Goal: Obtain resource: Download file/media

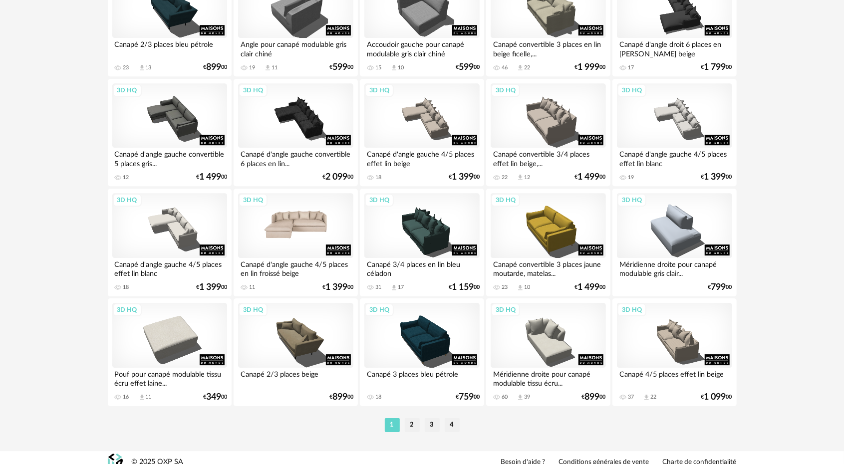
scroll to position [1941, 0]
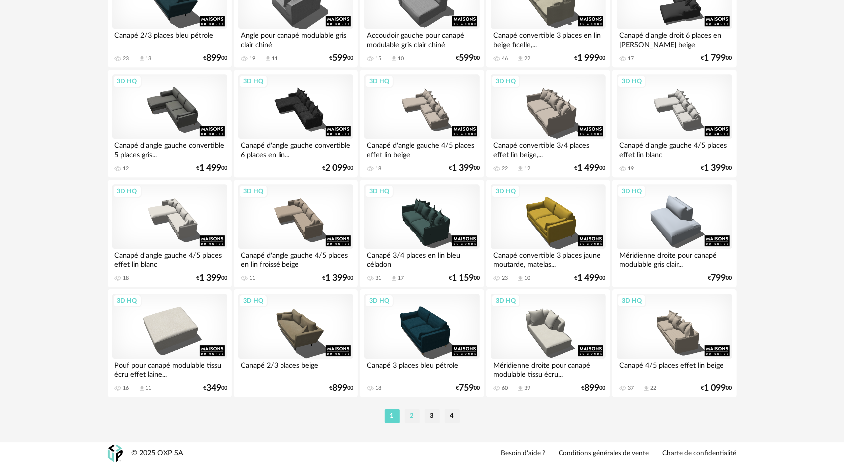
click at [413, 413] on li "2" at bounding box center [412, 416] width 15 height 14
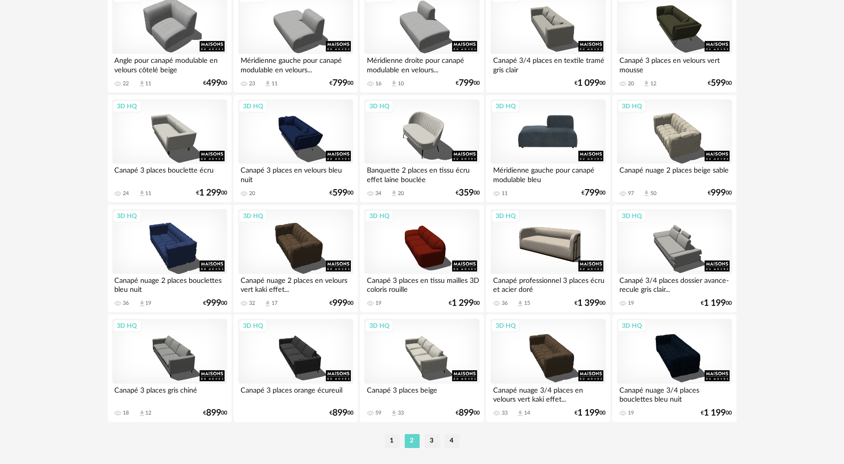
scroll to position [1941, 0]
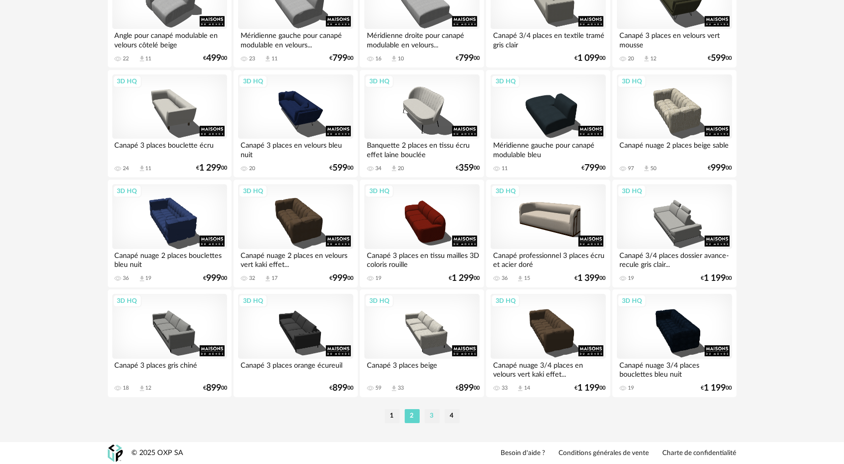
click at [436, 418] on li "3" at bounding box center [432, 416] width 15 height 14
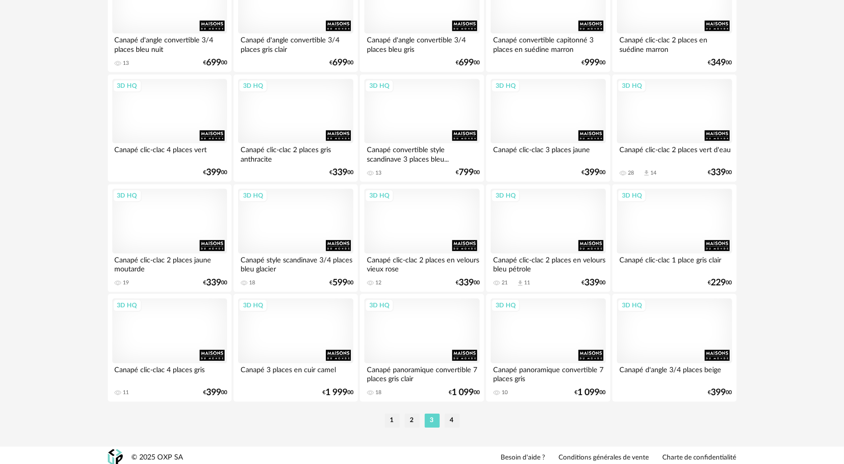
scroll to position [1941, 0]
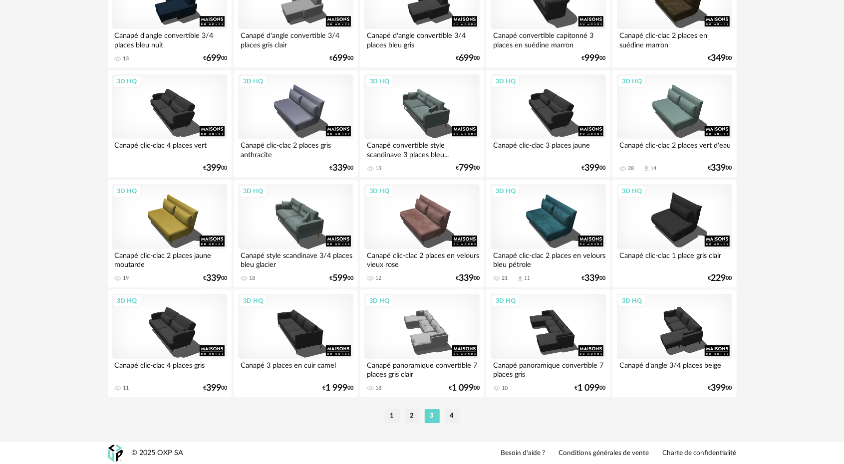
click at [454, 415] on li "4" at bounding box center [452, 416] width 15 height 14
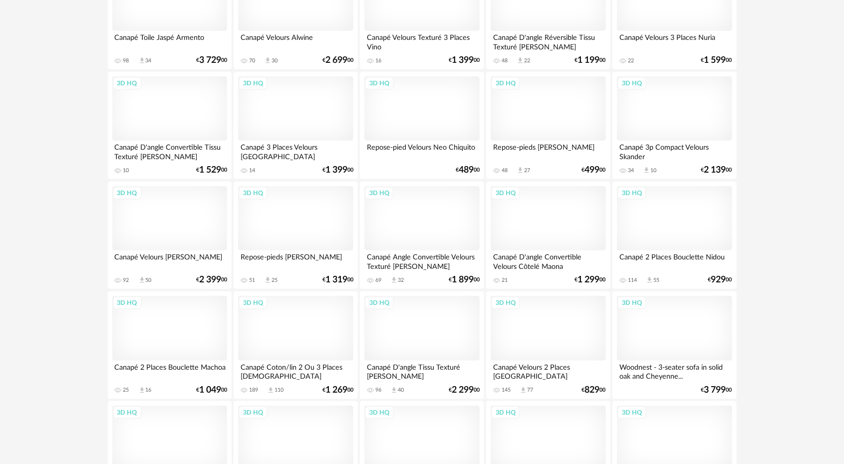
scroll to position [594, 0]
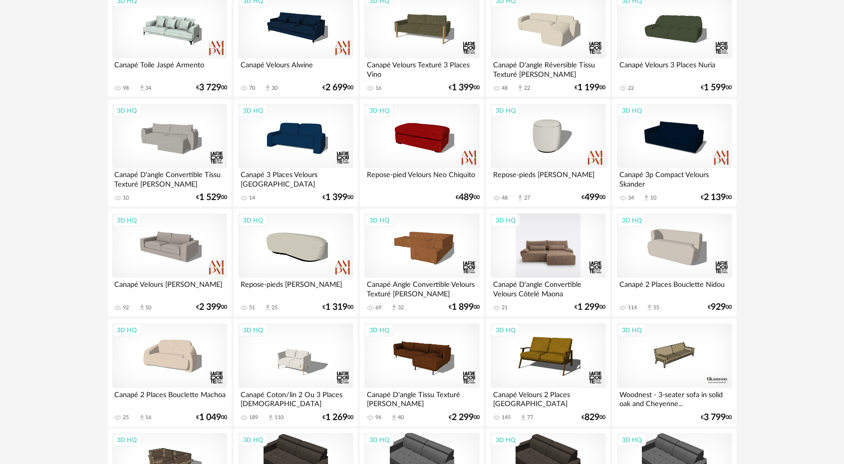
click at [534, 256] on div "3D HQ" at bounding box center [547, 246] width 115 height 65
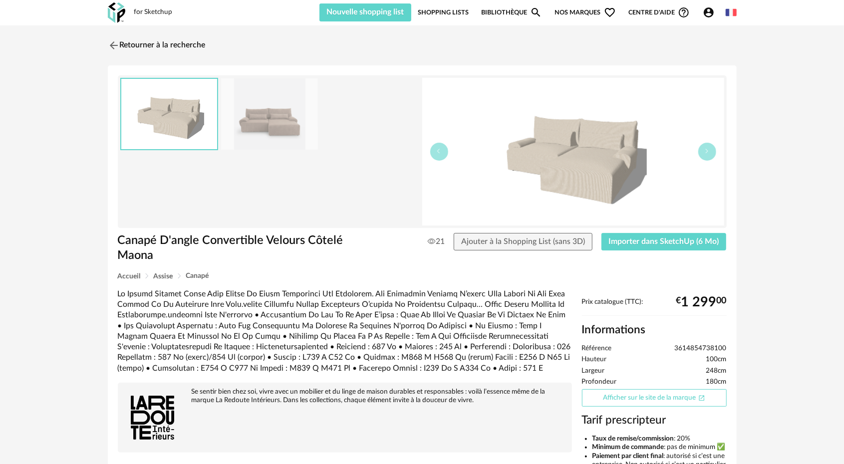
click at [640, 397] on link "Afficher sur le site de la marque Open In New icon" at bounding box center [654, 397] width 145 height 17
click at [113, 43] on img at bounding box center [112, 45] width 14 height 14
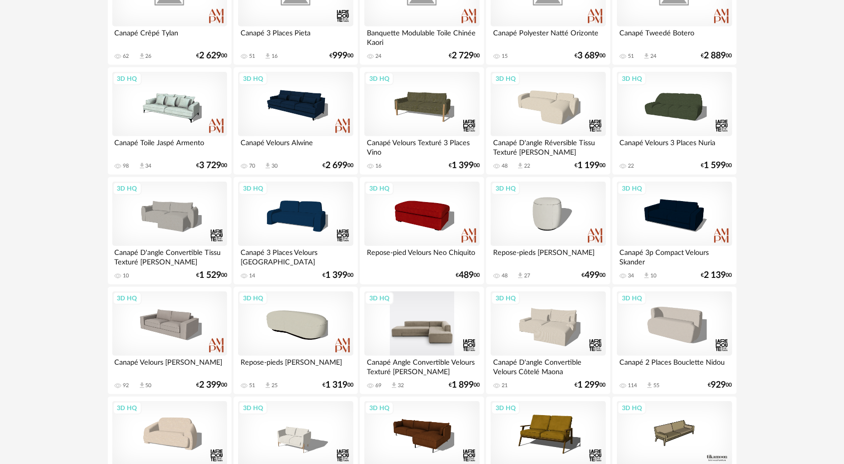
scroll to position [444, 0]
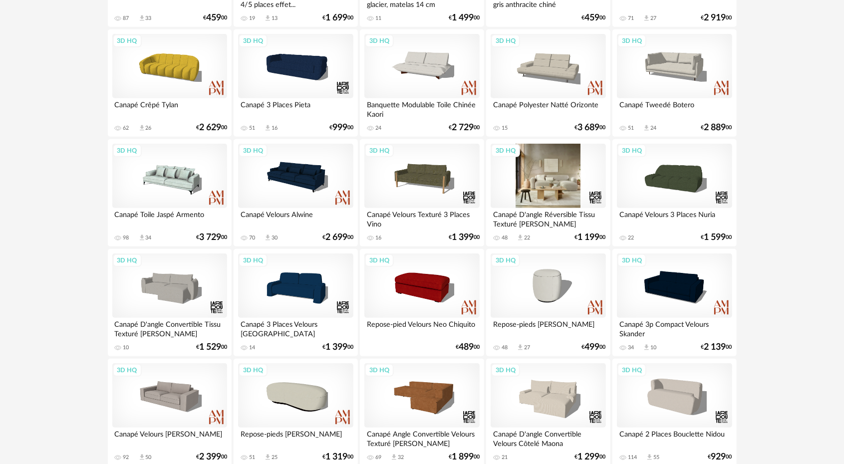
click at [566, 174] on div "3D HQ" at bounding box center [547, 176] width 115 height 65
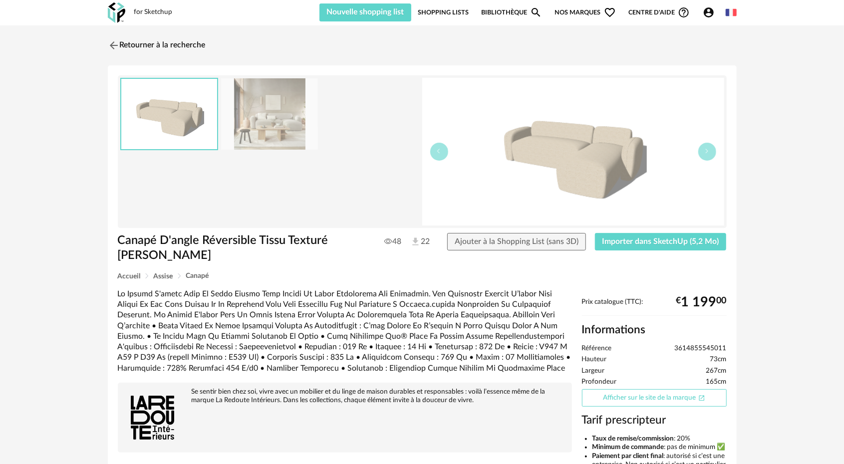
click at [647, 389] on link "Afficher sur le site de la marque Open In New icon" at bounding box center [654, 397] width 145 height 17
click at [107, 46] on img at bounding box center [112, 45] width 14 height 14
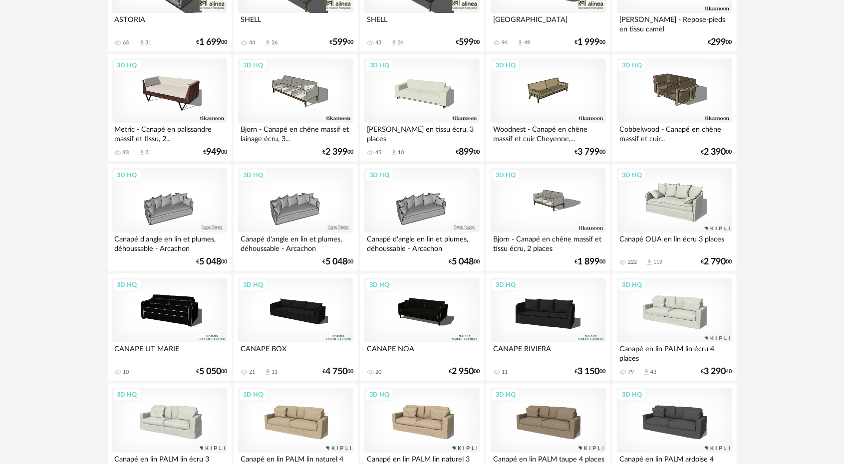
scroll to position [1941, 0]
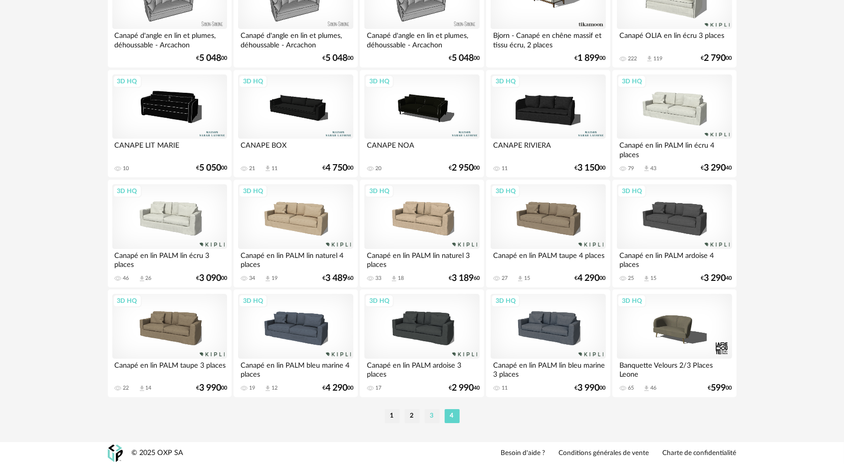
click at [430, 417] on li "3" at bounding box center [432, 416] width 15 height 14
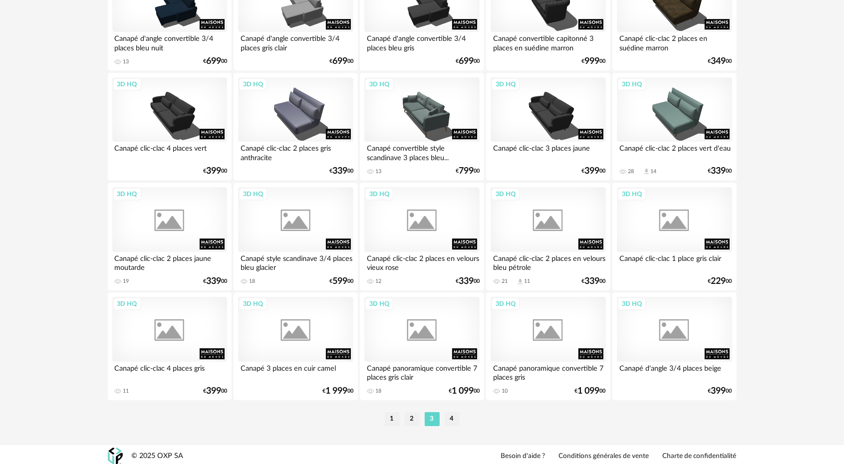
scroll to position [1941, 0]
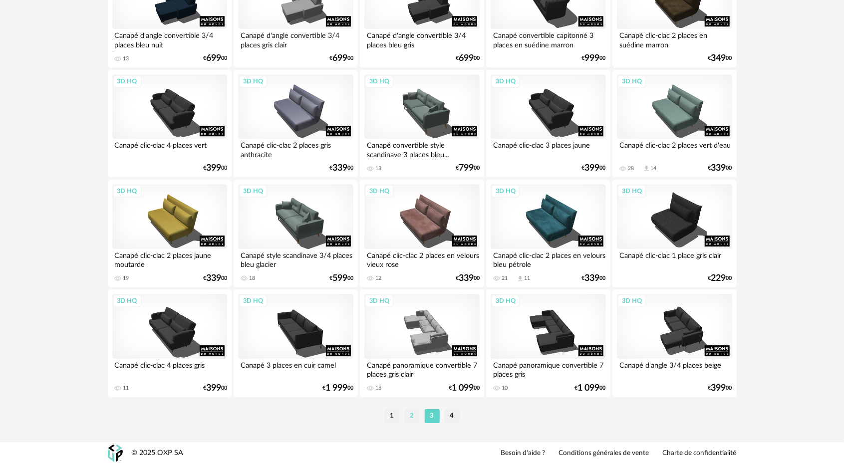
click at [415, 414] on li "2" at bounding box center [412, 416] width 15 height 14
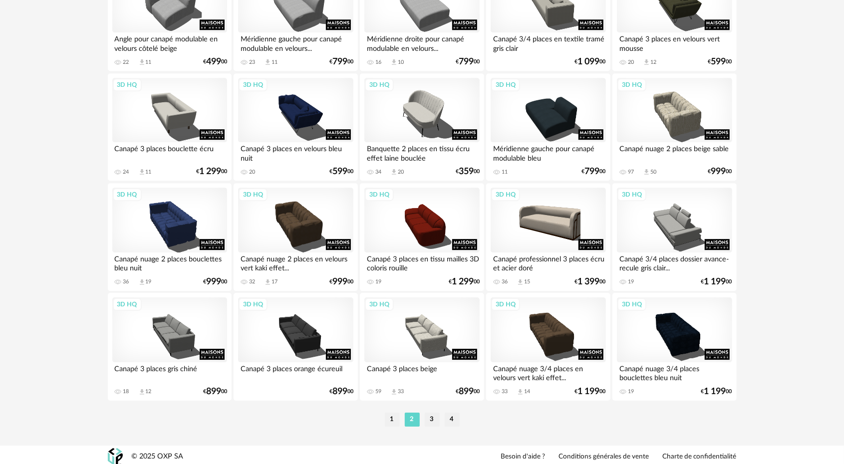
scroll to position [1941, 0]
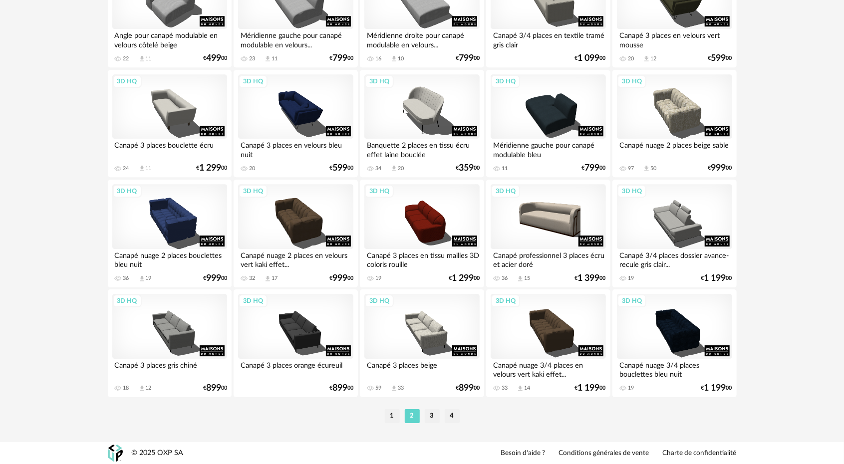
click at [382, 418] on ul "1 2 3 4" at bounding box center [422, 416] width 80 height 14
click at [399, 418] on li "1" at bounding box center [392, 416] width 15 height 14
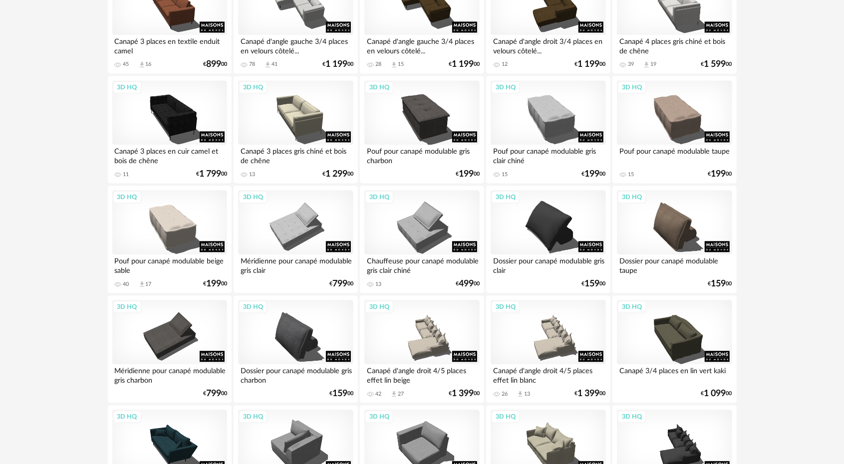
scroll to position [1492, 0]
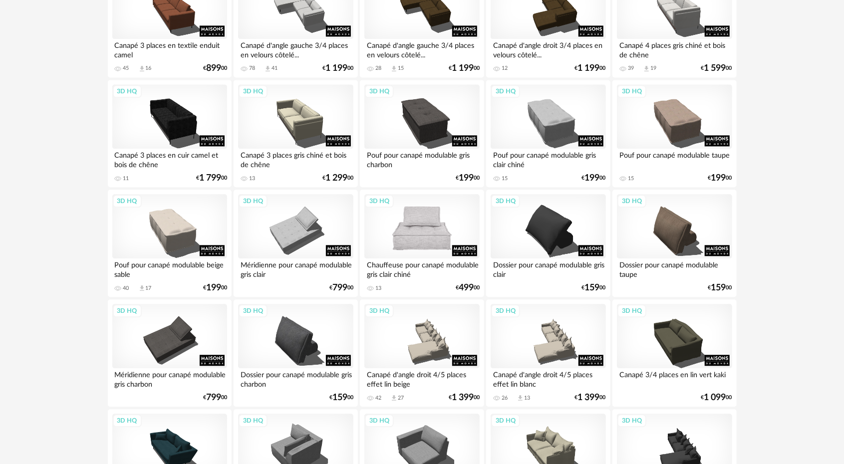
click at [398, 235] on div "3D HQ" at bounding box center [421, 226] width 115 height 65
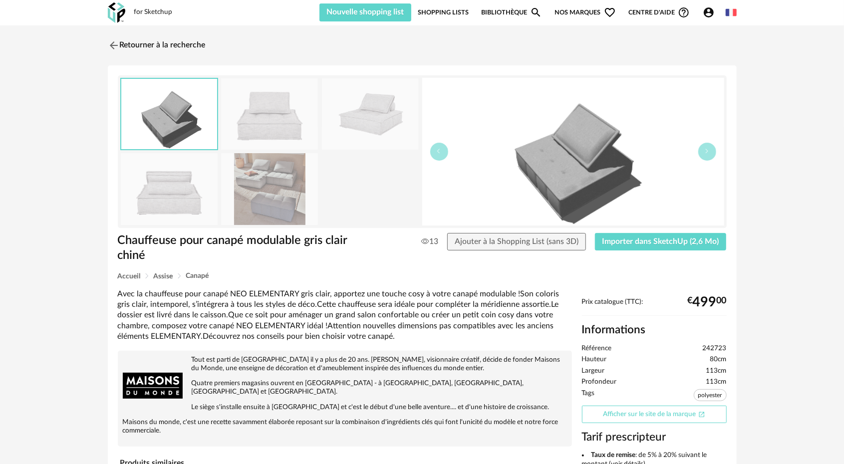
click at [623, 414] on link "Afficher sur le site de la marque Open In New icon" at bounding box center [654, 414] width 145 height 17
click at [672, 248] on button "Importer dans SketchUp (2,6 Mo)" at bounding box center [661, 242] width 132 height 18
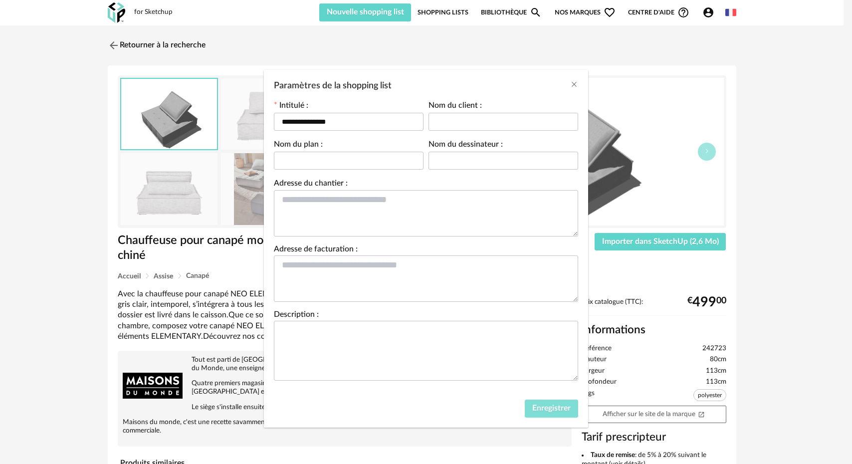
click at [552, 414] on button "Enregistrer" at bounding box center [551, 409] width 53 height 18
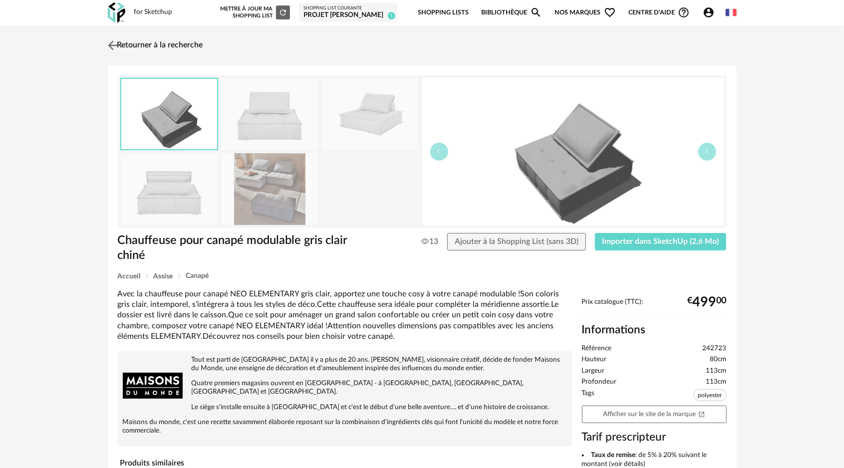
click at [116, 47] on img at bounding box center [112, 45] width 14 height 14
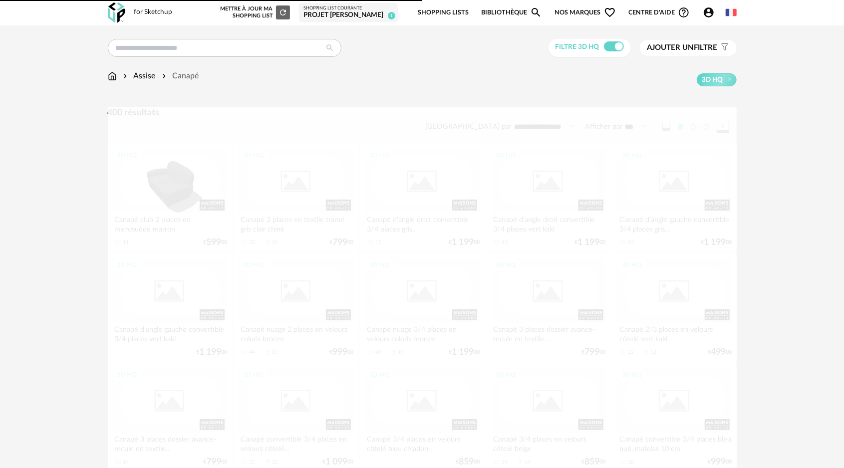
scroll to position [1492, 0]
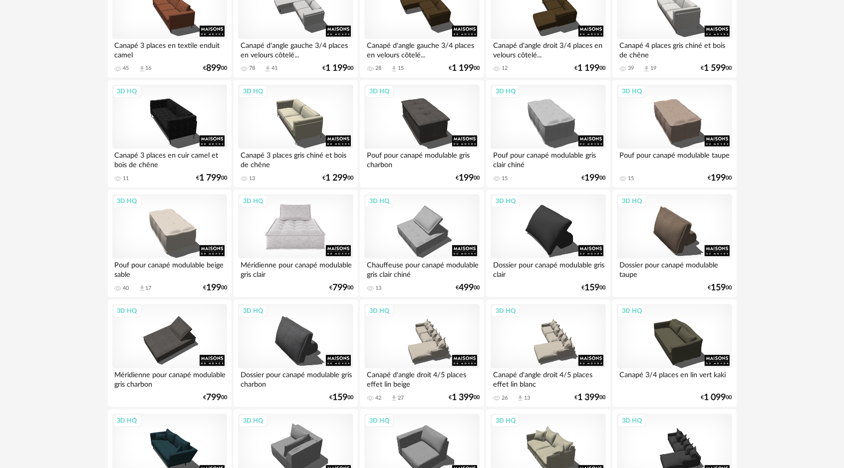
click at [292, 235] on div "3D HQ" at bounding box center [295, 226] width 115 height 65
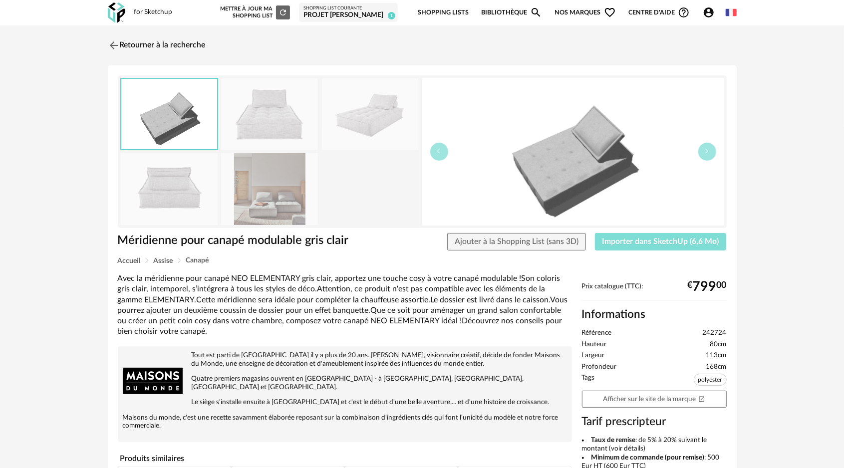
click at [641, 249] on button "Importer dans SketchUp (6,6 Mo)" at bounding box center [661, 242] width 132 height 18
click at [113, 45] on img at bounding box center [112, 45] width 14 height 14
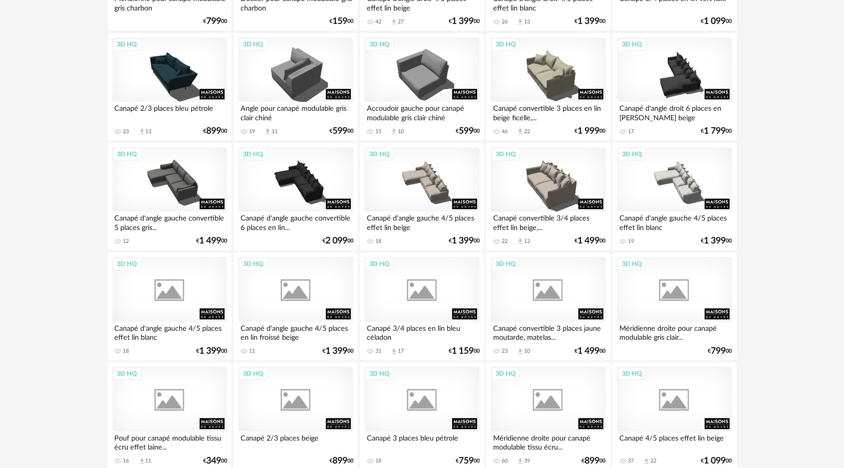
scroll to position [1937, 0]
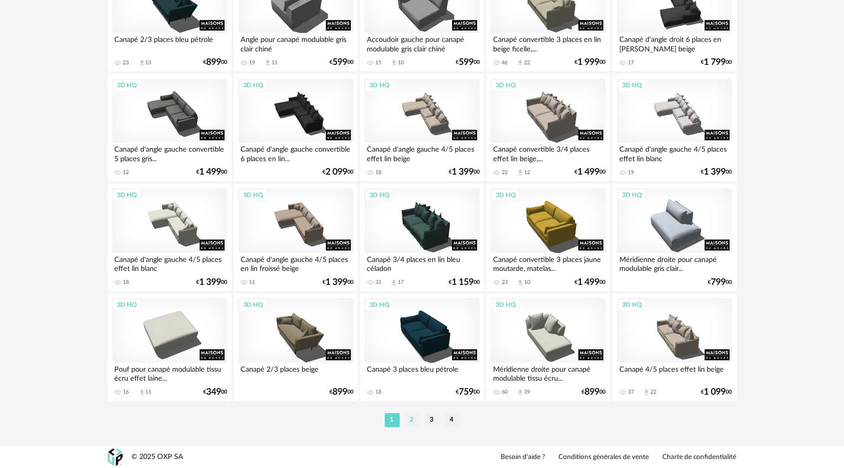
click at [410, 423] on li "2" at bounding box center [412, 420] width 15 height 14
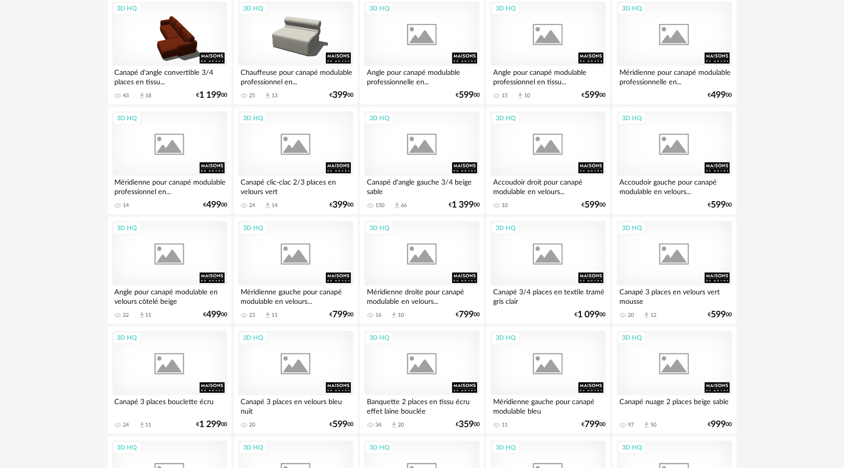
scroll to position [1937, 0]
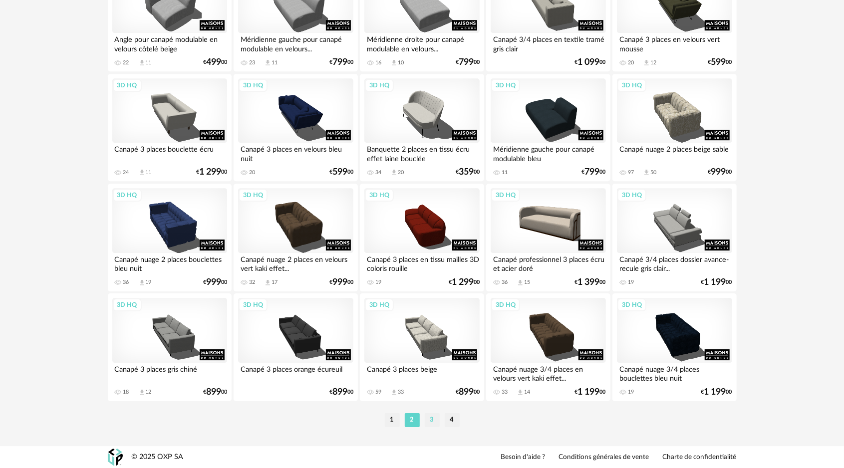
click at [429, 421] on li "3" at bounding box center [432, 420] width 15 height 14
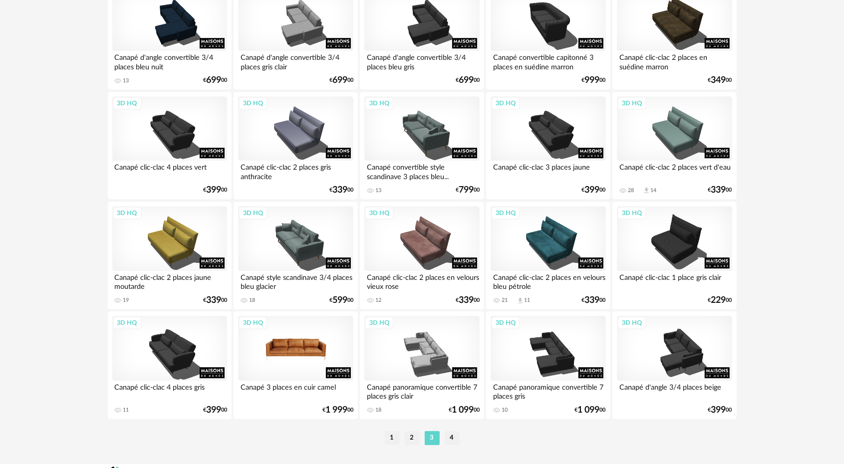
scroll to position [1937, 0]
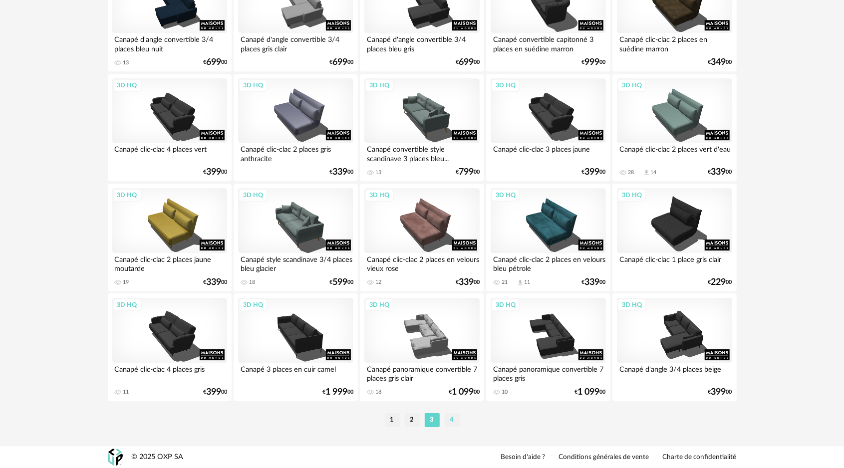
click at [453, 424] on li "4" at bounding box center [452, 420] width 15 height 14
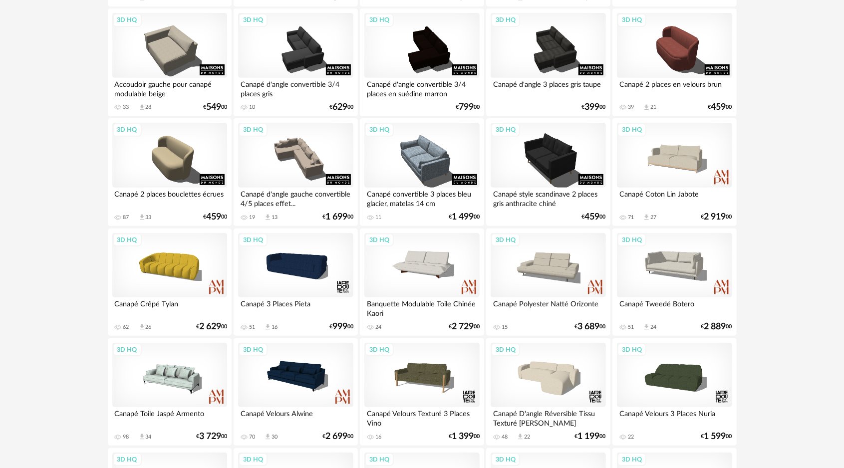
scroll to position [249, 0]
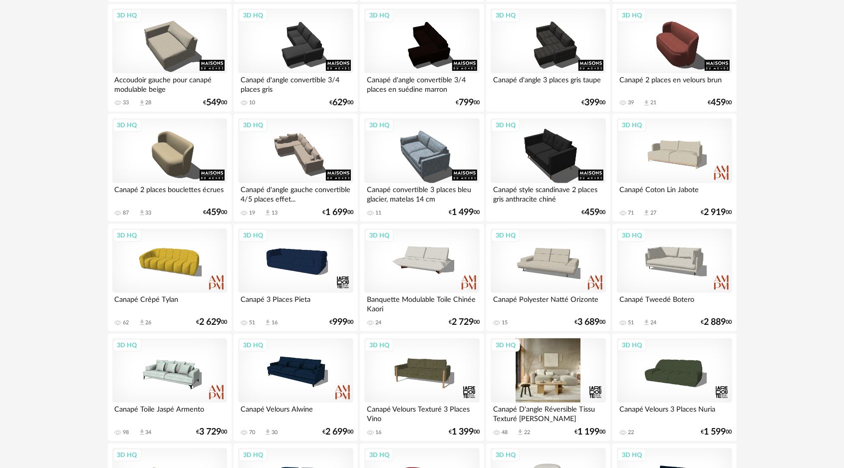
click at [539, 370] on div "3D HQ" at bounding box center [547, 370] width 115 height 65
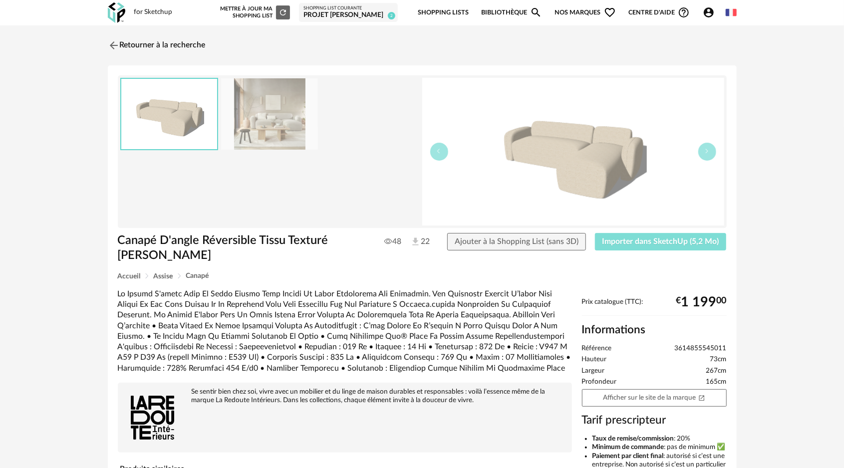
click at [636, 243] on span "Importer dans SketchUp (5,2 Mo)" at bounding box center [660, 242] width 117 height 8
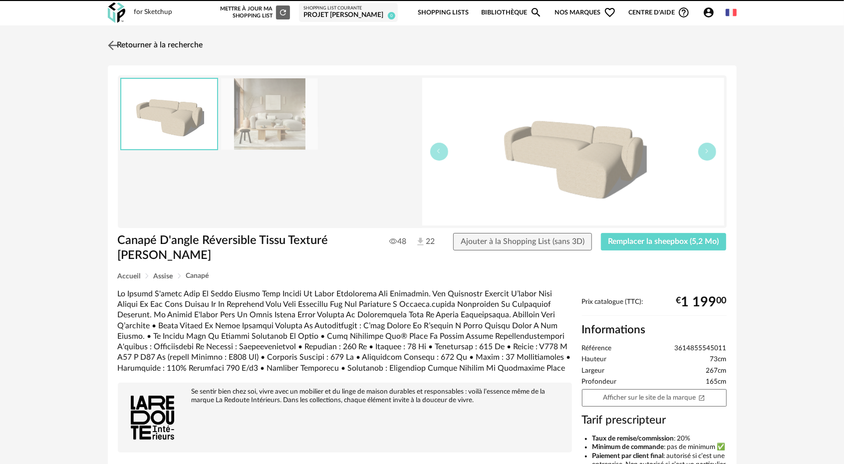
click at [112, 43] on img at bounding box center [112, 45] width 14 height 14
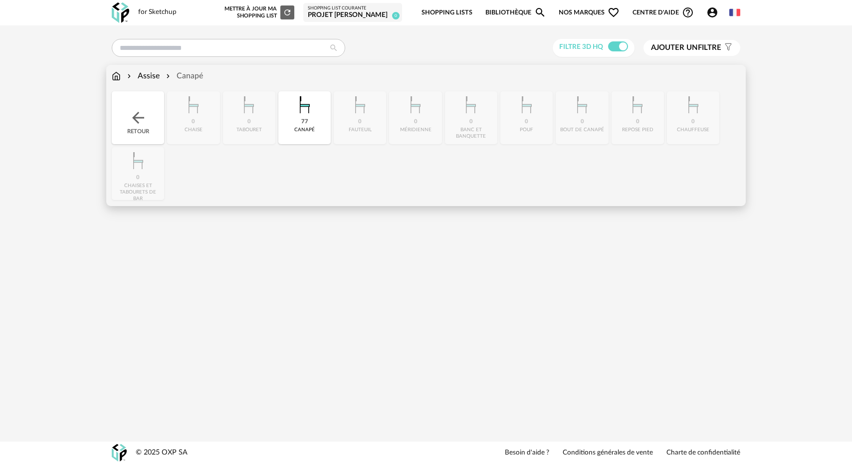
click at [309, 121] on div "77 canapé" at bounding box center [304, 117] width 52 height 53
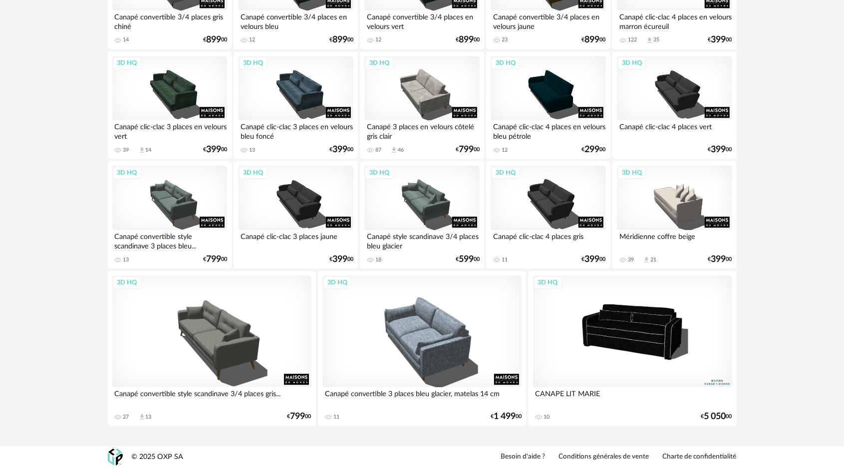
scroll to position [1321, 0]
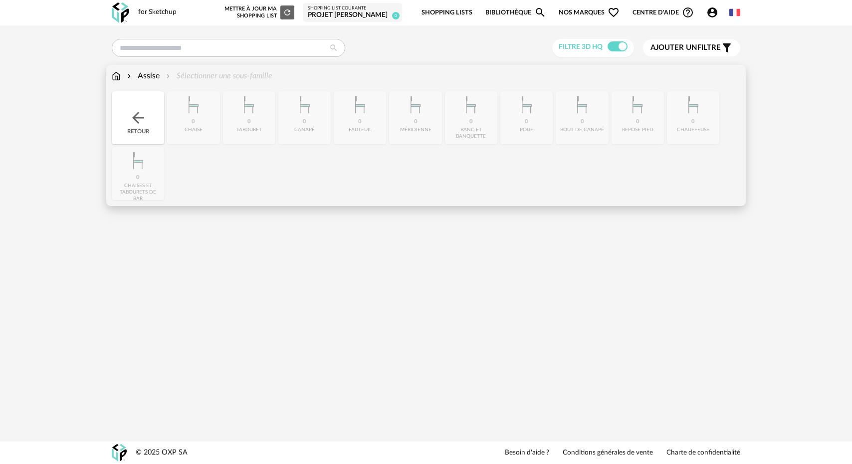
click at [128, 121] on div "Retour" at bounding box center [138, 117] width 52 height 53
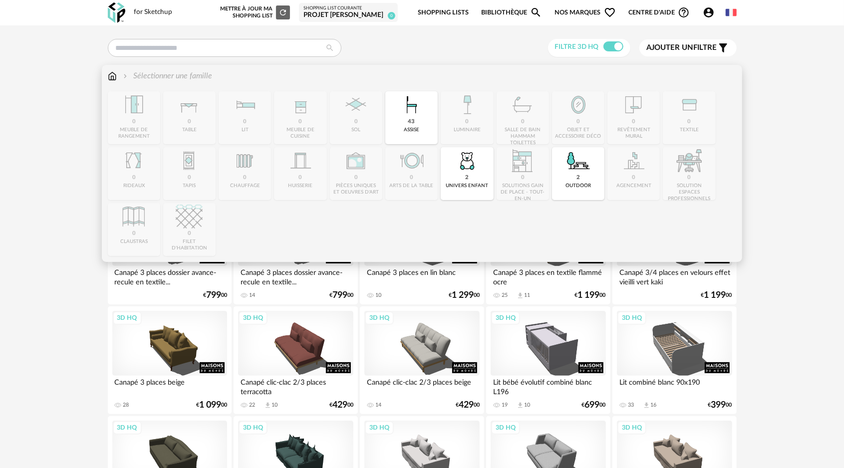
click at [416, 113] on img at bounding box center [411, 104] width 27 height 27
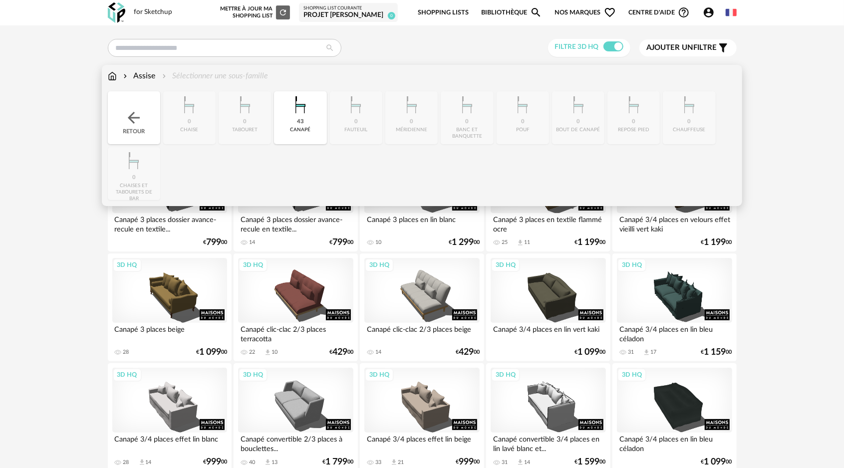
click at [293, 121] on div "43 [GEOGRAPHIC_DATA]" at bounding box center [300, 117] width 52 height 53
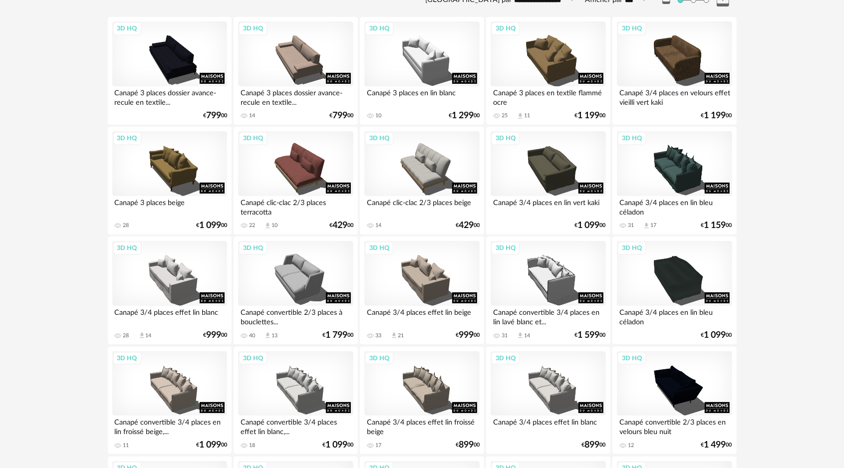
scroll to position [53, 0]
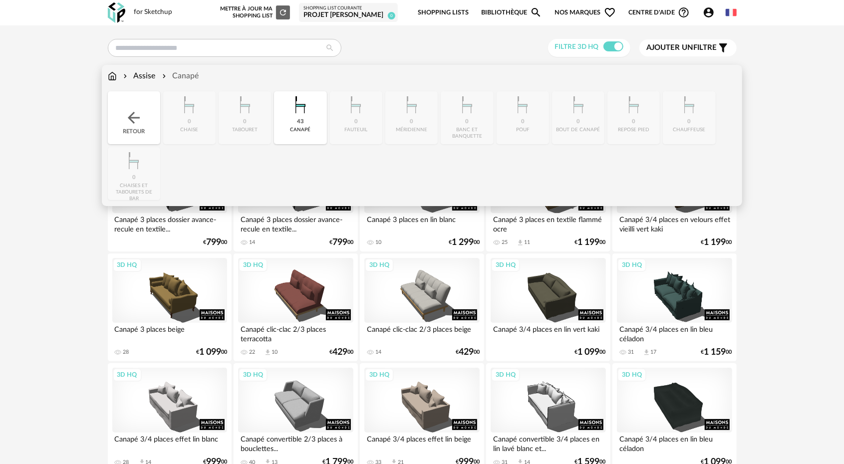
click at [139, 74] on div "Assise" at bounding box center [138, 75] width 34 height 11
click at [107, 77] on div "Assise Sélectionner une sous-famille Close icon Retour 0 chaise 0 tabouret 43 c…" at bounding box center [422, 135] width 640 height 141
click at [133, 121] on img at bounding box center [134, 118] width 18 height 18
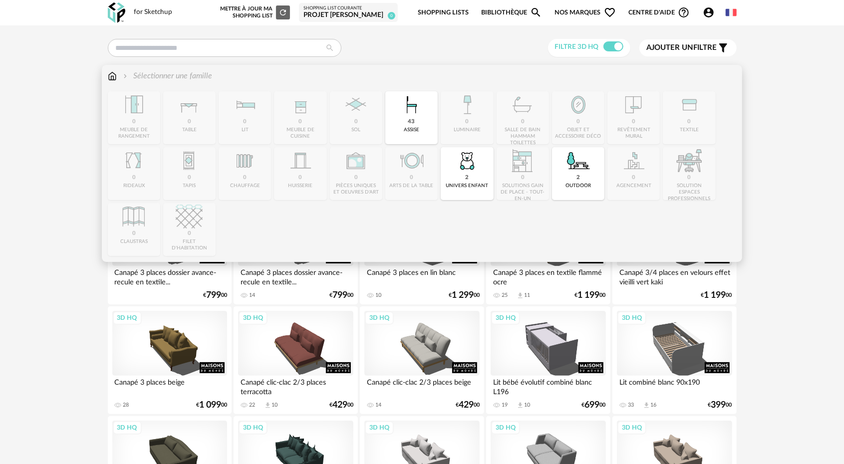
click at [110, 74] on img at bounding box center [112, 75] width 9 height 11
click at [112, 74] on img at bounding box center [112, 75] width 9 height 11
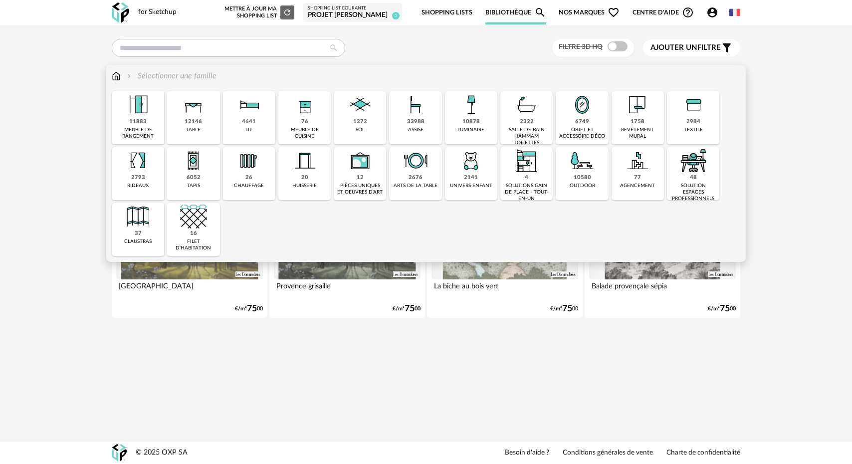
click at [413, 112] on img at bounding box center [415, 104] width 27 height 27
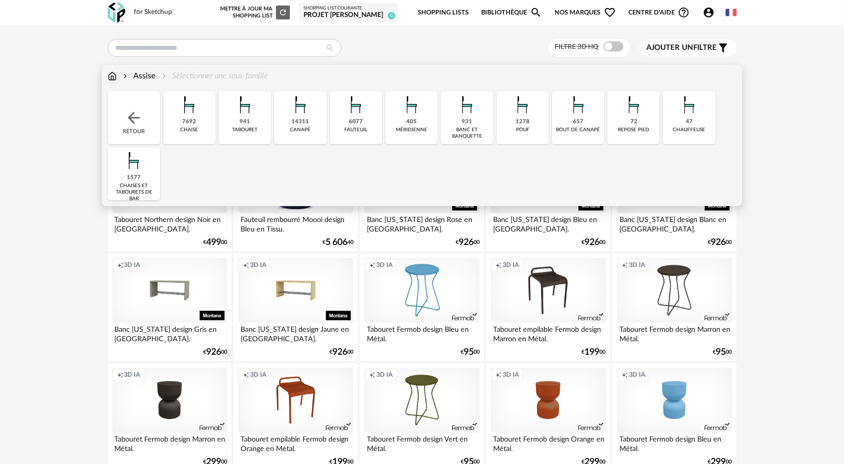
click at [305, 117] on img at bounding box center [300, 104] width 27 height 27
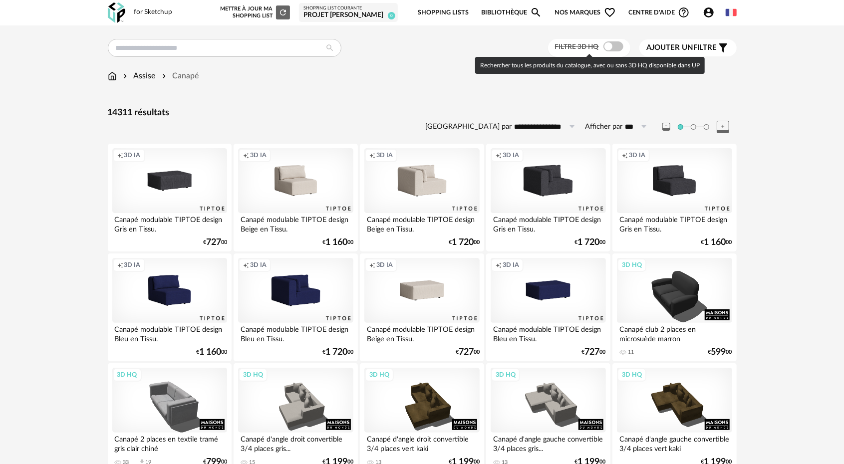
click at [607, 47] on span at bounding box center [613, 46] width 20 height 10
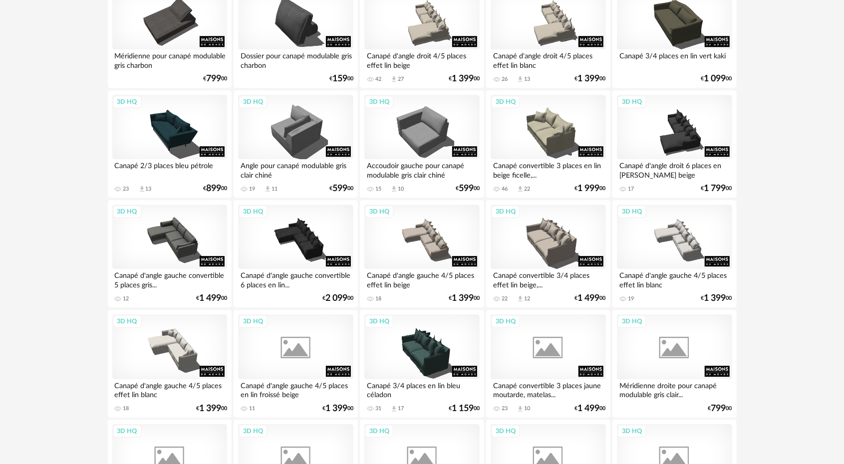
scroll to position [1941, 0]
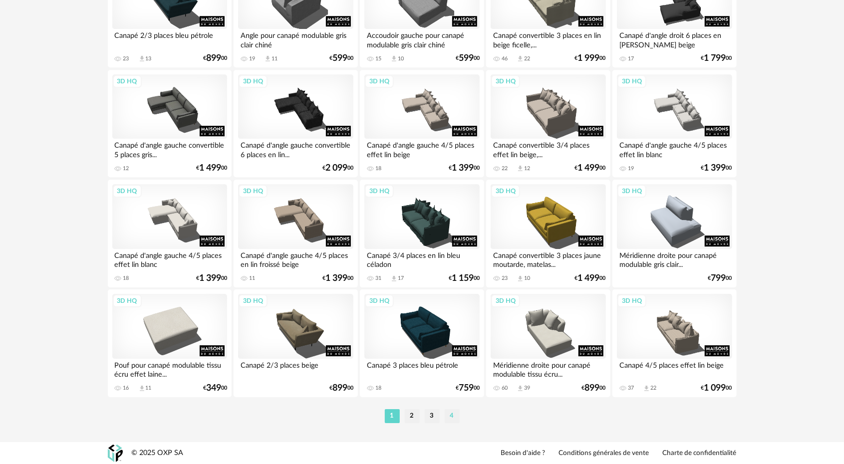
click at [451, 420] on li "4" at bounding box center [452, 416] width 15 height 14
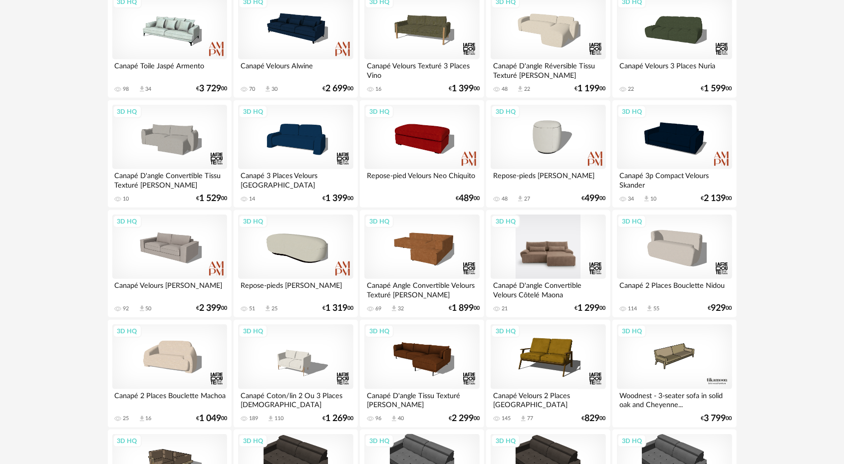
scroll to position [649, 0]
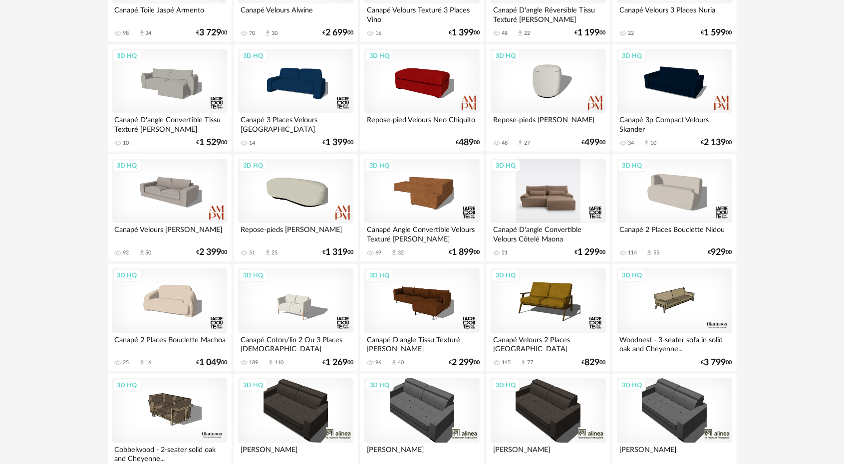
click at [552, 199] on div "3D HQ" at bounding box center [547, 191] width 115 height 65
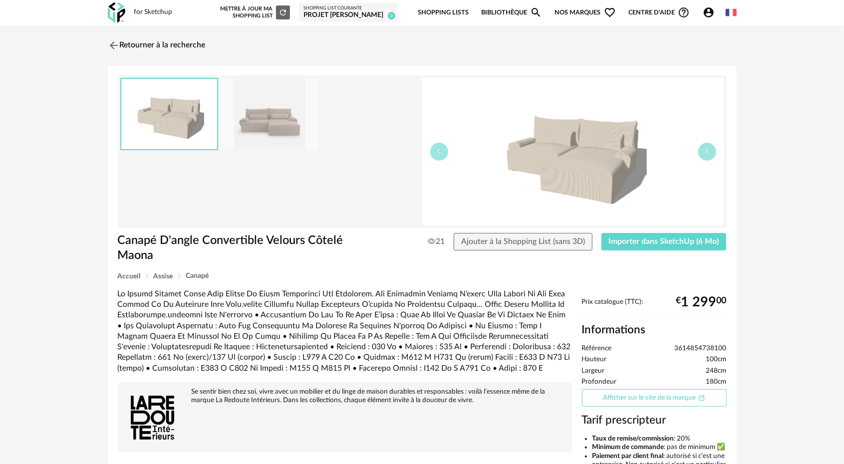
click at [657, 400] on link "Afficher sur le site de la marque Open In New icon" at bounding box center [654, 397] width 145 height 17
click at [651, 243] on span "Importer dans SketchUp (6 Mo)" at bounding box center [664, 242] width 110 height 8
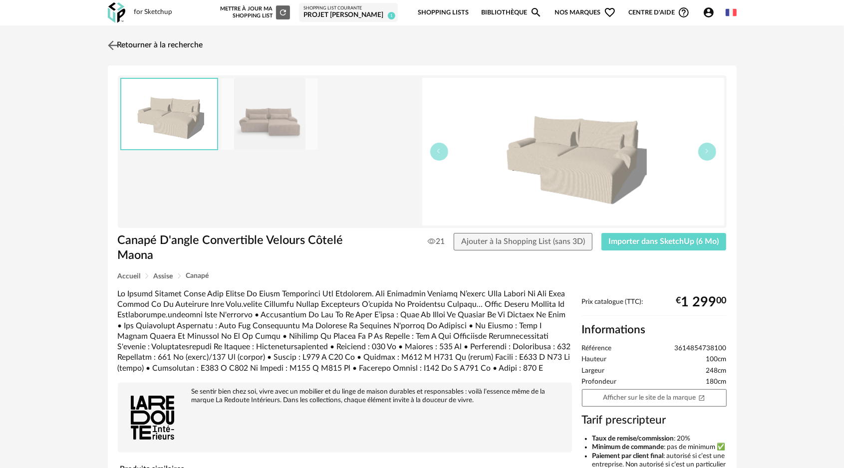
click at [113, 47] on img at bounding box center [112, 45] width 14 height 14
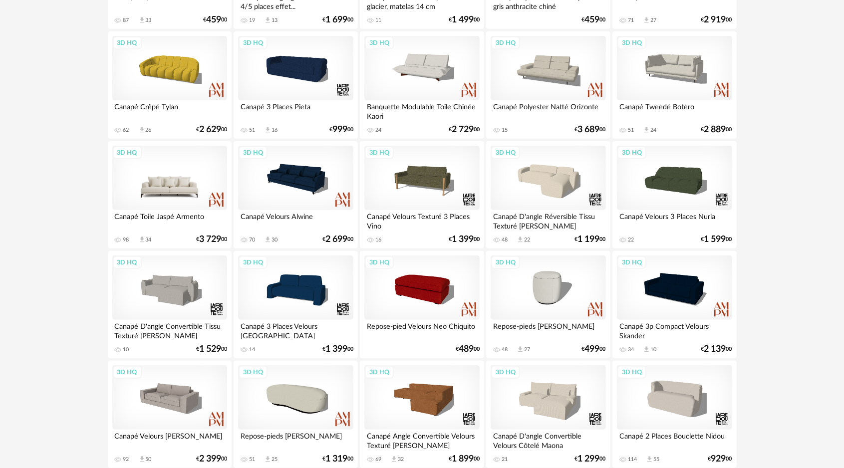
scroll to position [440, 0]
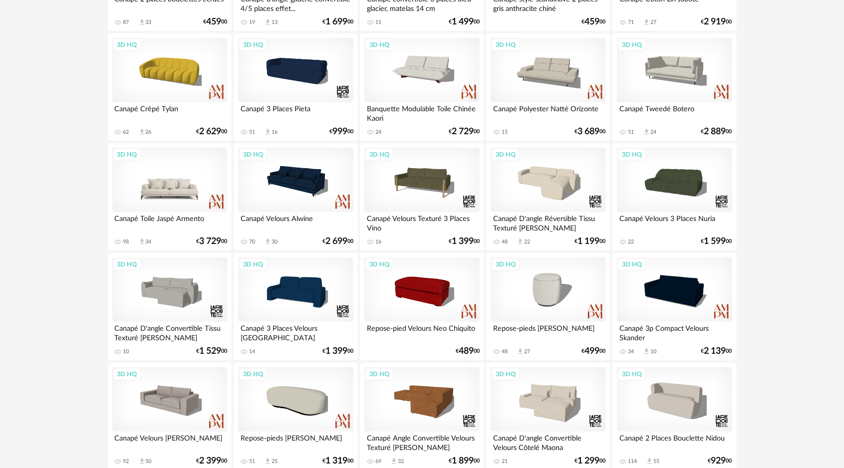
click at [187, 189] on div "3D HQ" at bounding box center [169, 180] width 115 height 65
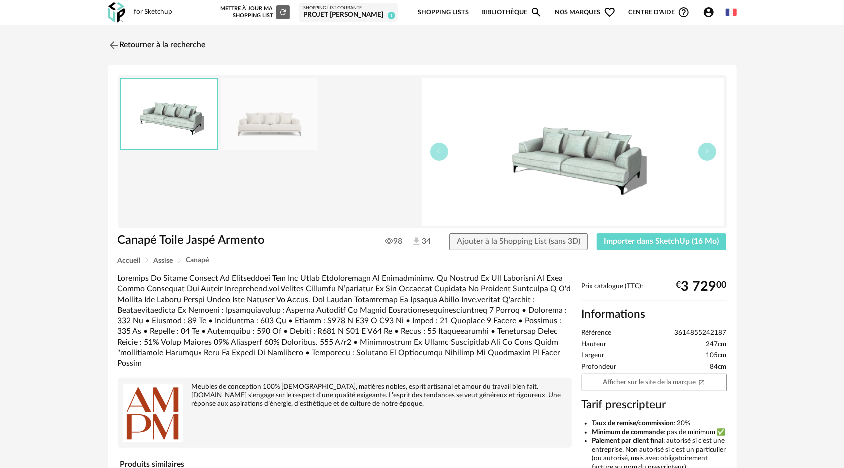
click at [269, 127] on img at bounding box center [269, 113] width 97 height 71
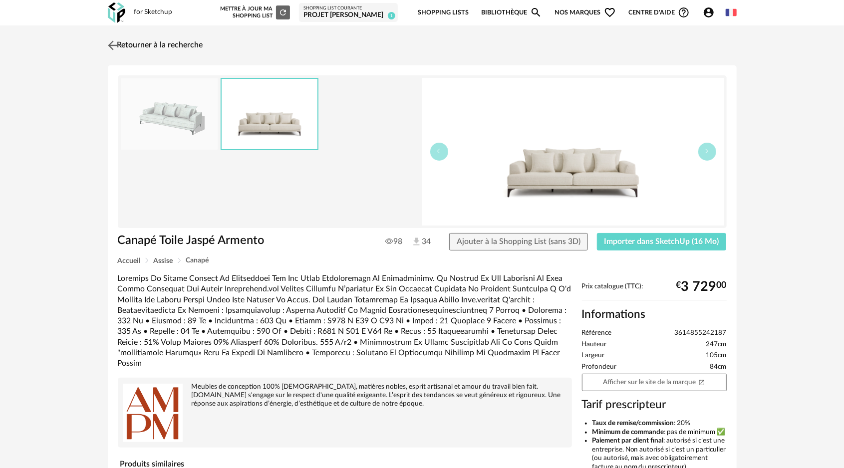
click at [116, 45] on img at bounding box center [112, 45] width 14 height 14
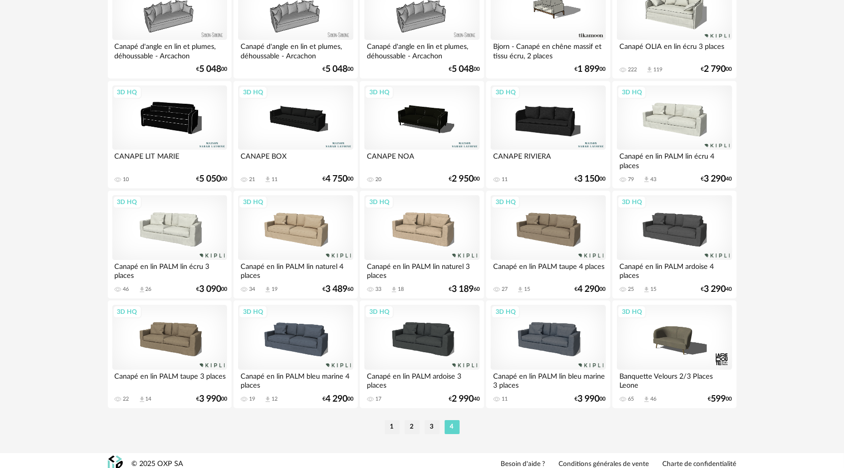
scroll to position [1937, 0]
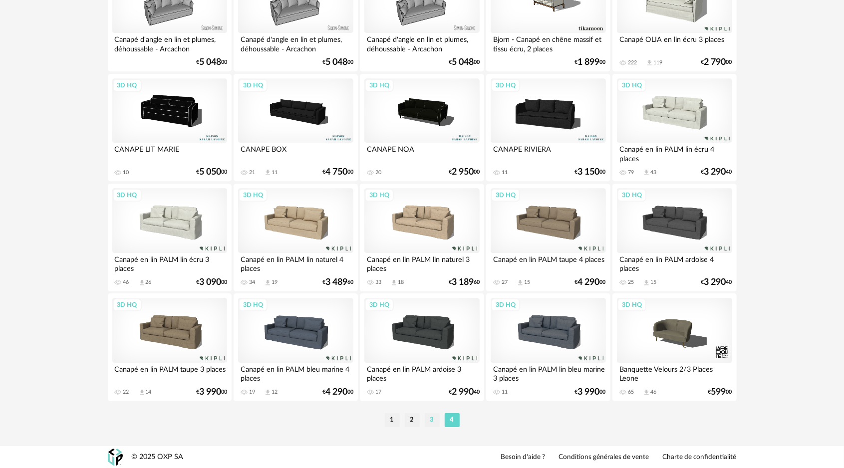
click at [433, 419] on li "3" at bounding box center [432, 420] width 15 height 14
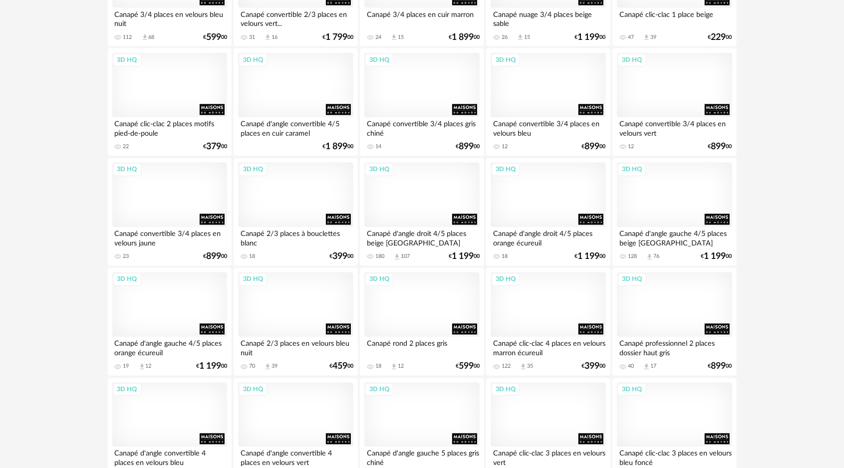
scroll to position [1198, 0]
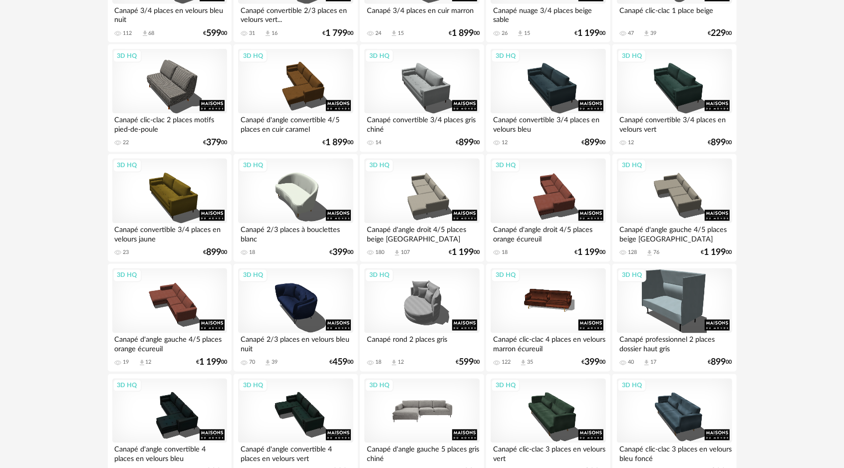
click at [434, 406] on div "3D HQ" at bounding box center [421, 411] width 115 height 65
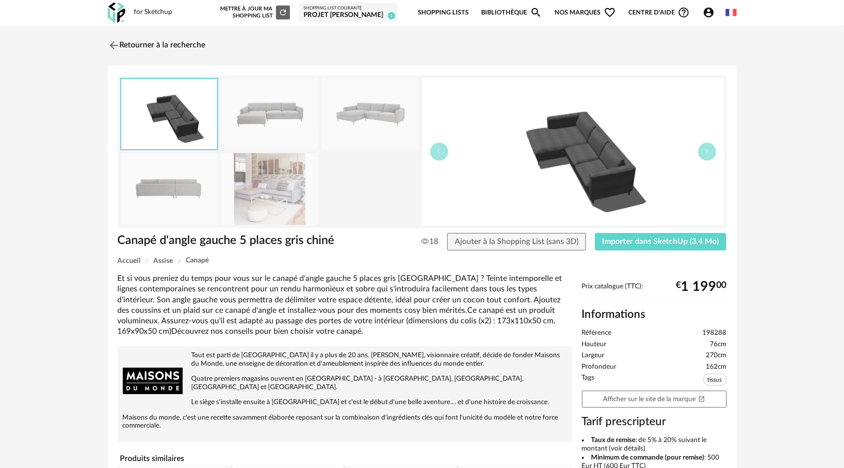
click at [261, 185] on img at bounding box center [269, 188] width 97 height 71
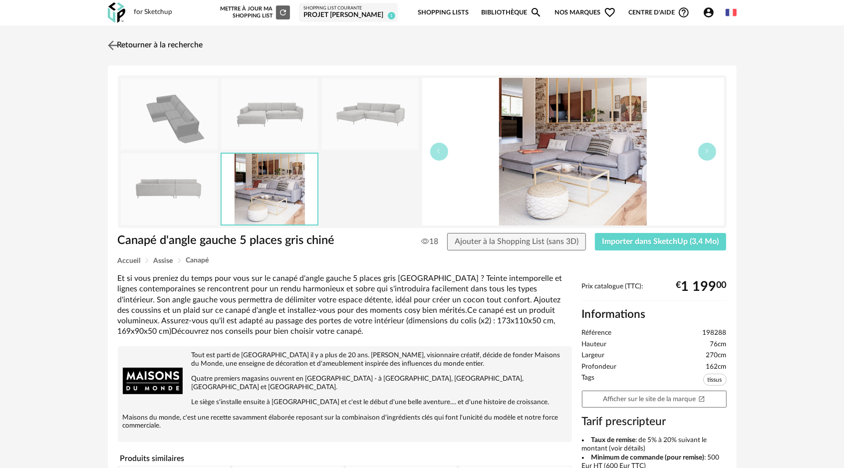
click at [116, 48] on img at bounding box center [112, 45] width 14 height 14
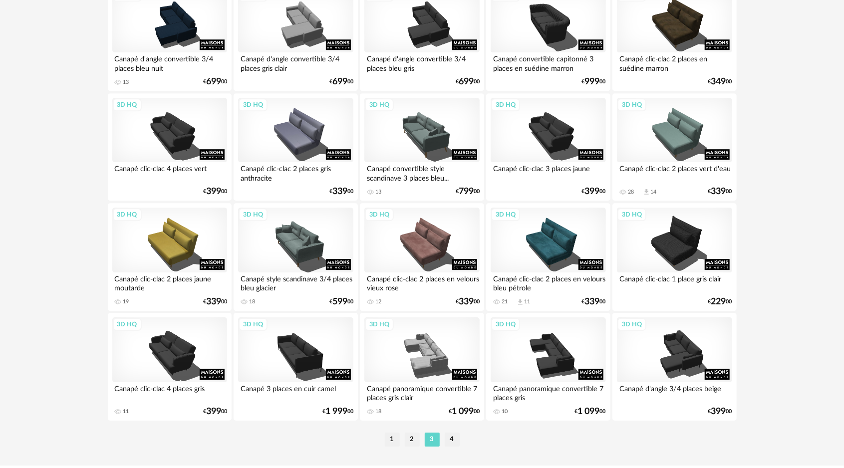
scroll to position [1937, 0]
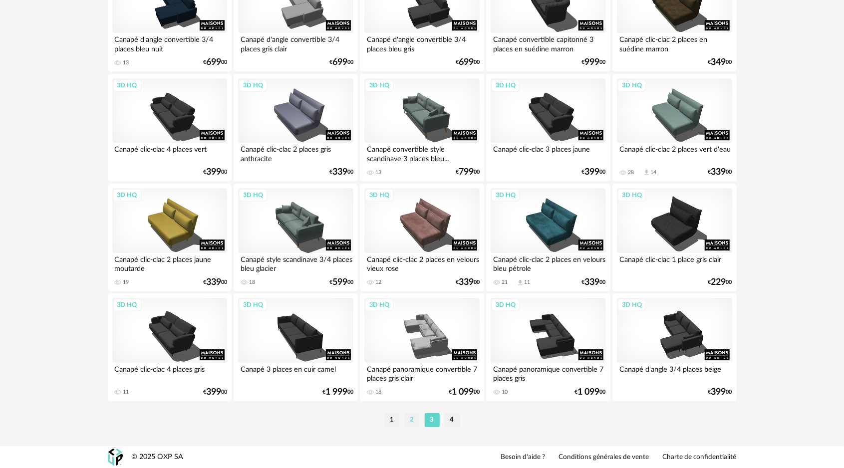
click at [411, 423] on li "2" at bounding box center [412, 420] width 15 height 14
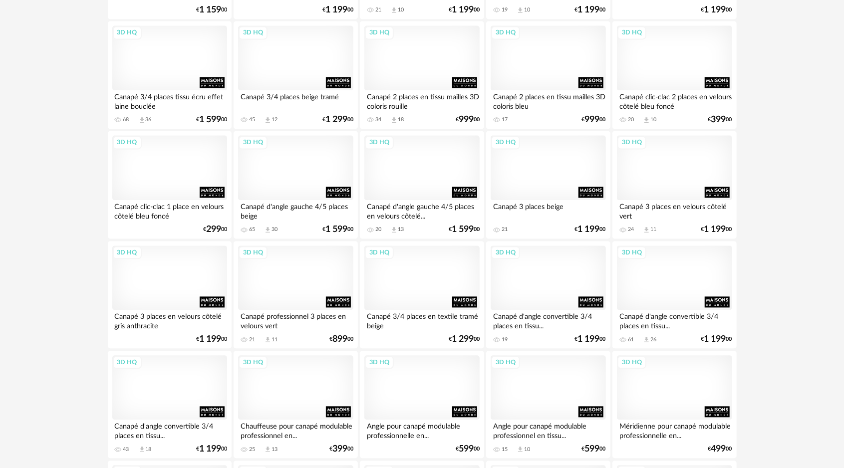
scroll to position [1347, 0]
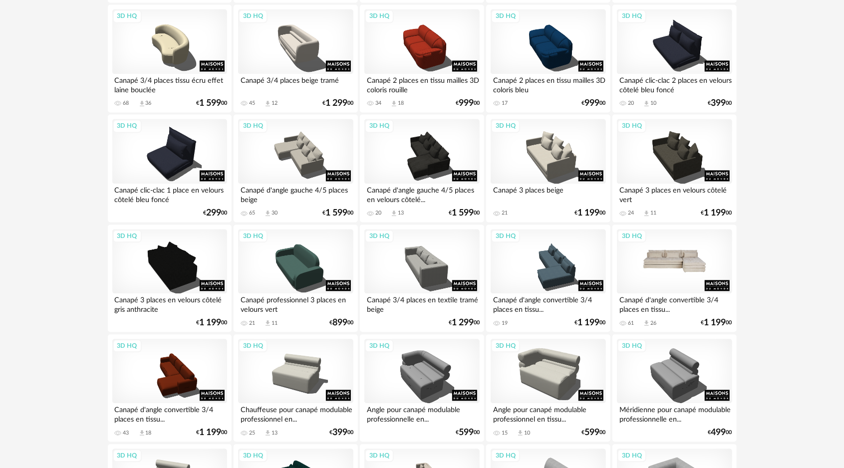
click at [647, 266] on div "3D HQ" at bounding box center [674, 261] width 115 height 65
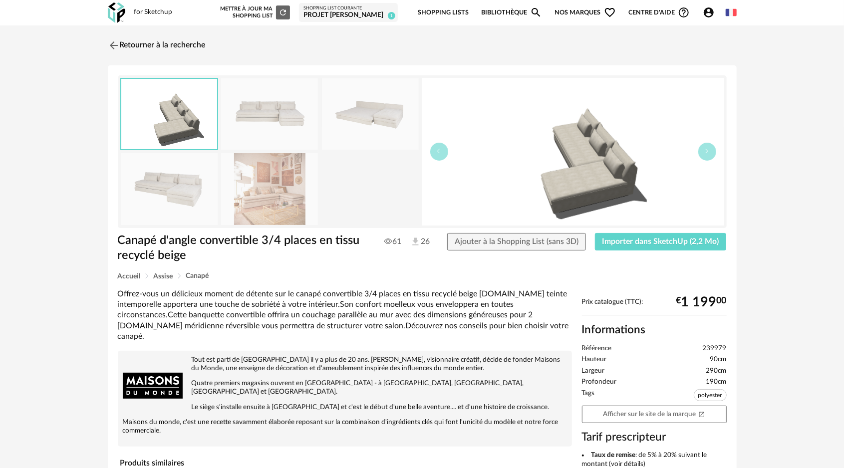
click at [258, 193] on img at bounding box center [269, 188] width 97 height 71
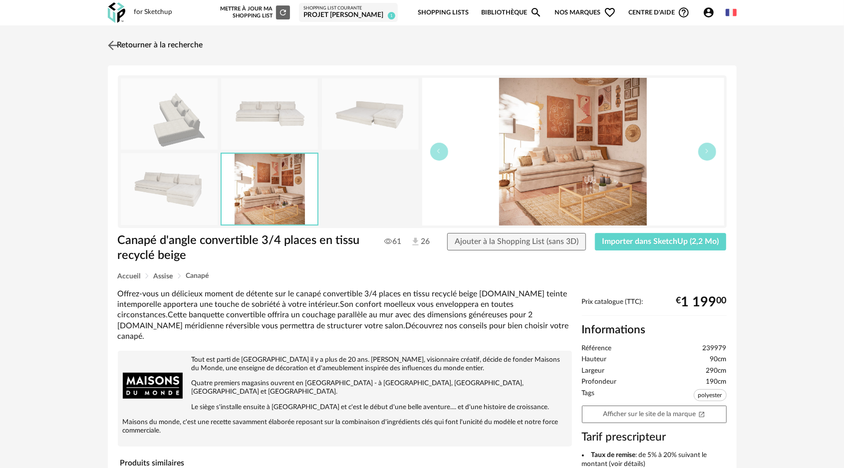
click at [112, 43] on img at bounding box center [112, 45] width 14 height 14
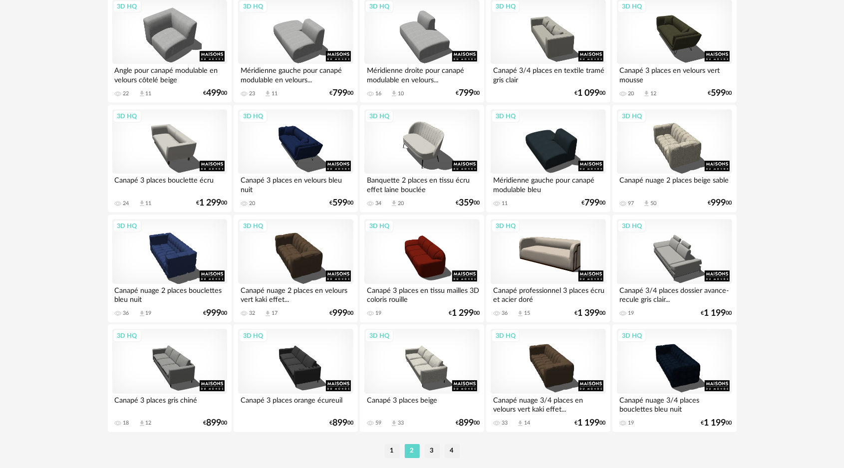
scroll to position [1937, 0]
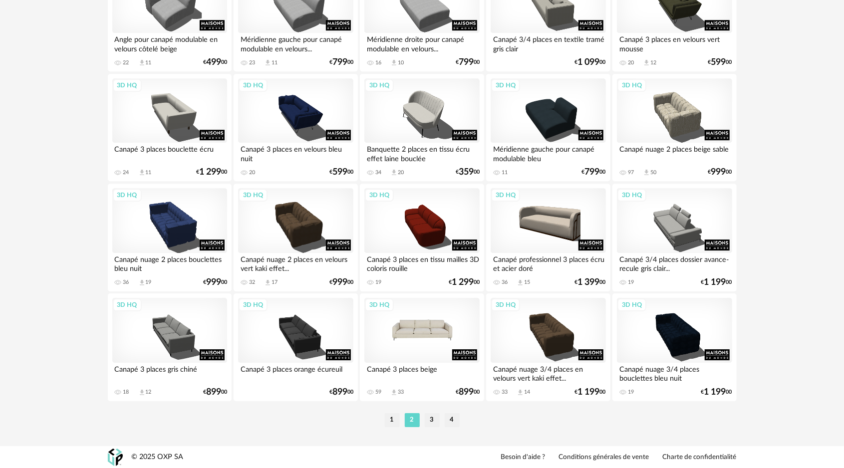
click at [406, 343] on div "3D HQ" at bounding box center [421, 330] width 115 height 65
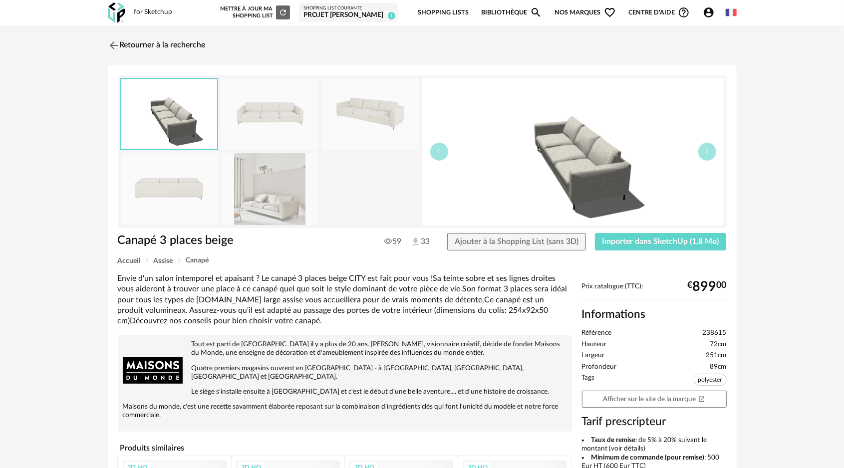
click at [282, 203] on img at bounding box center [269, 188] width 97 height 71
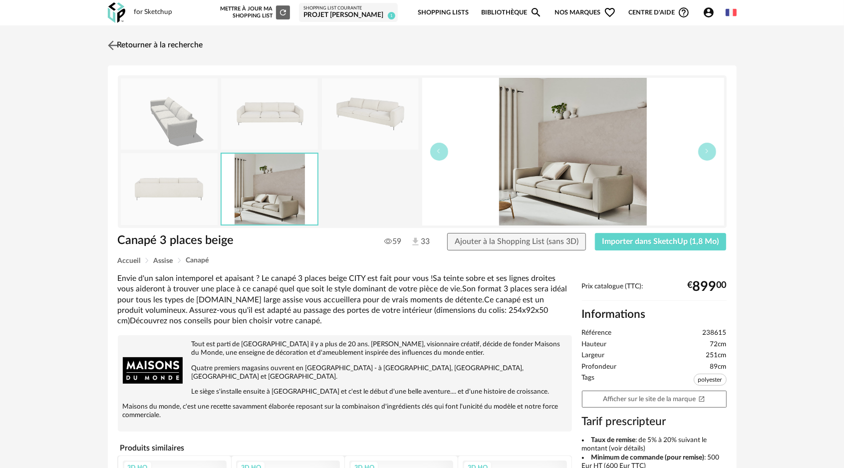
click at [110, 44] on img at bounding box center [112, 45] width 14 height 14
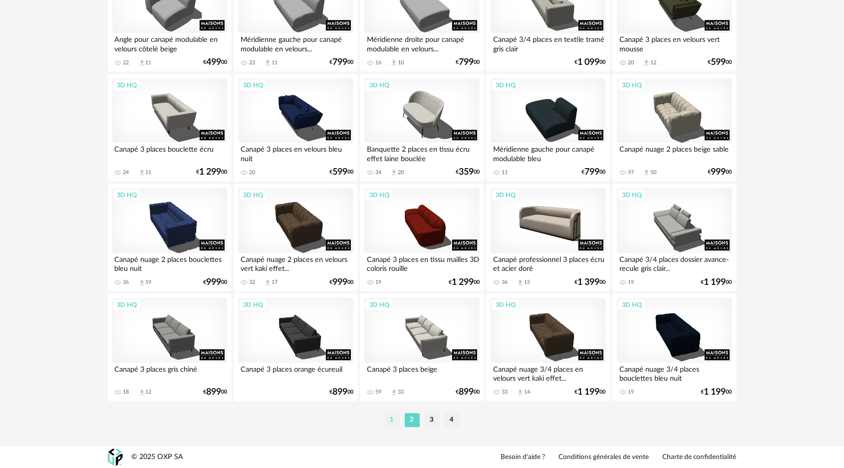
click at [391, 419] on li "1" at bounding box center [392, 420] width 15 height 14
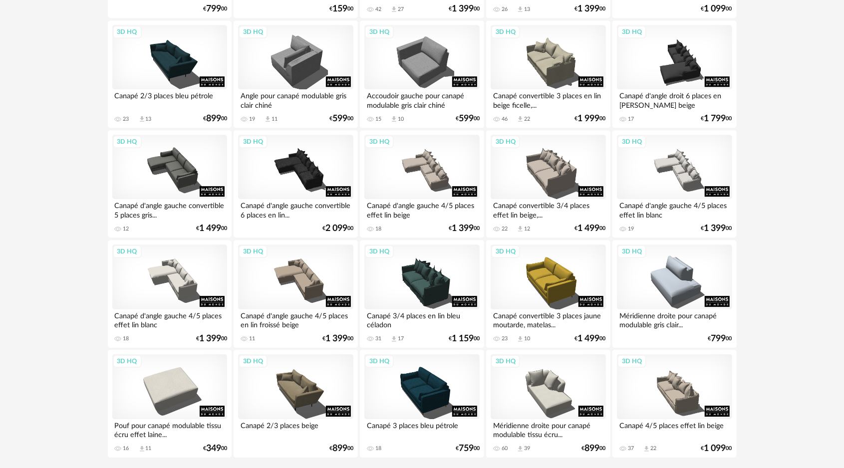
scroll to position [1937, 0]
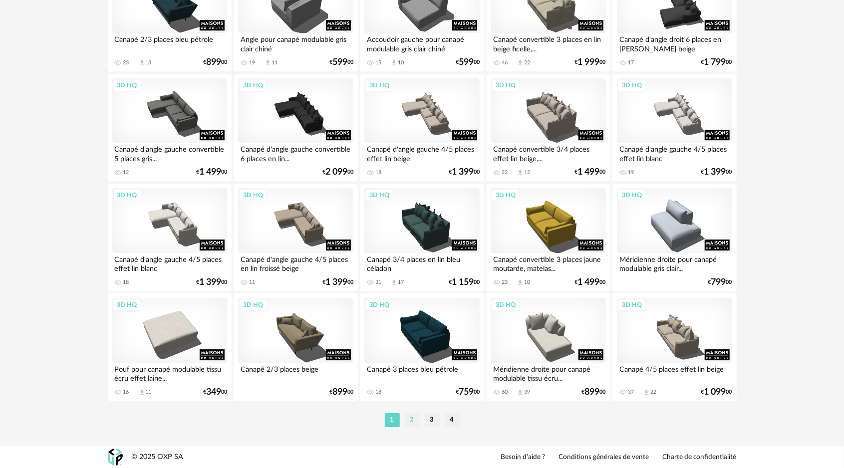
click at [414, 420] on li "2" at bounding box center [412, 420] width 15 height 14
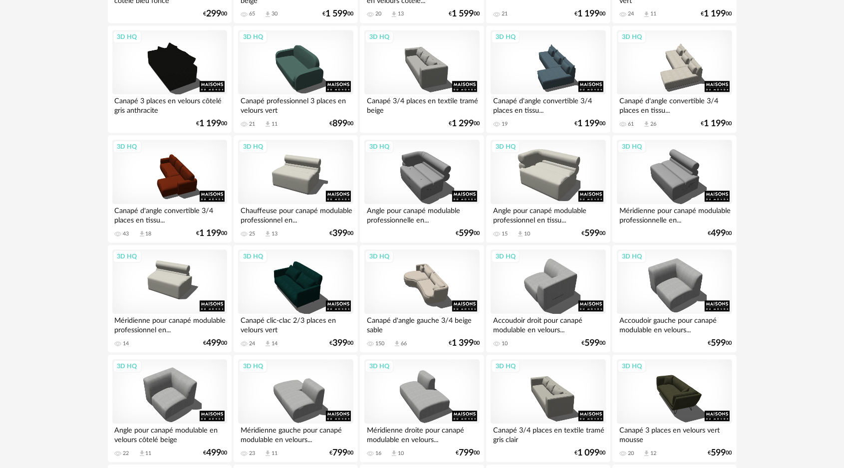
scroll to position [1547, 0]
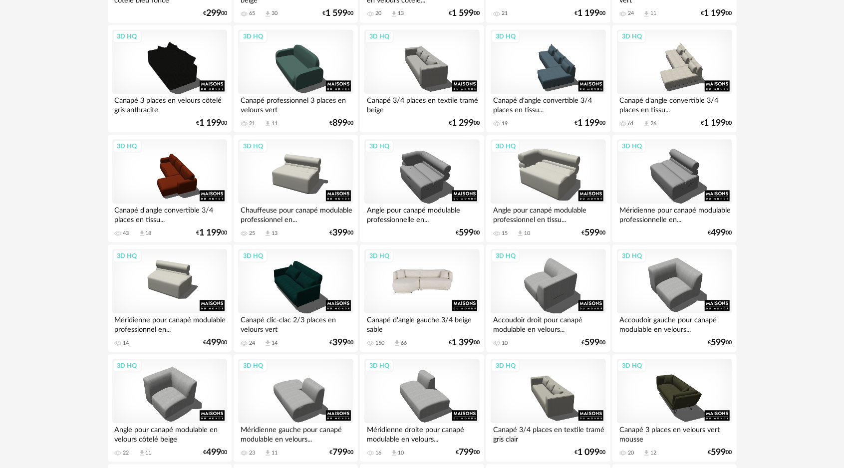
click at [428, 300] on div "3D HQ" at bounding box center [421, 281] width 115 height 65
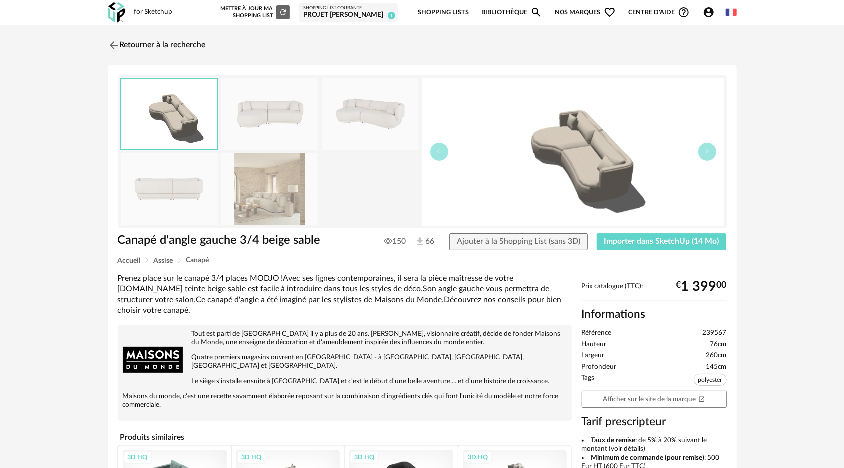
click at [284, 197] on img at bounding box center [269, 188] width 97 height 71
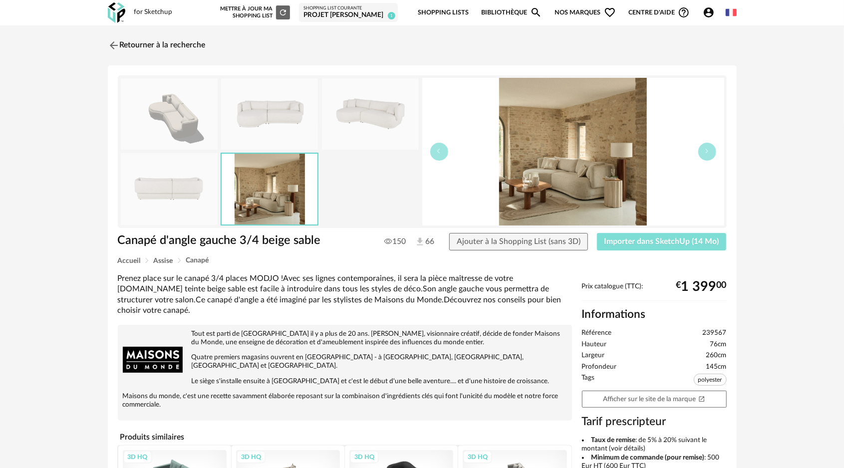
click at [646, 239] on span "Importer dans SketchUp (14 Mo)" at bounding box center [661, 242] width 115 height 8
click at [114, 44] on img at bounding box center [112, 45] width 14 height 14
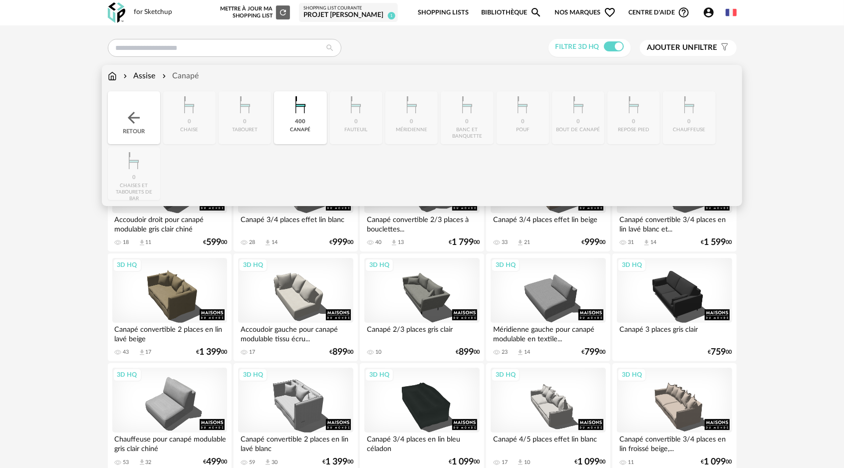
click at [139, 78] on div "Assise" at bounding box center [138, 75] width 34 height 11
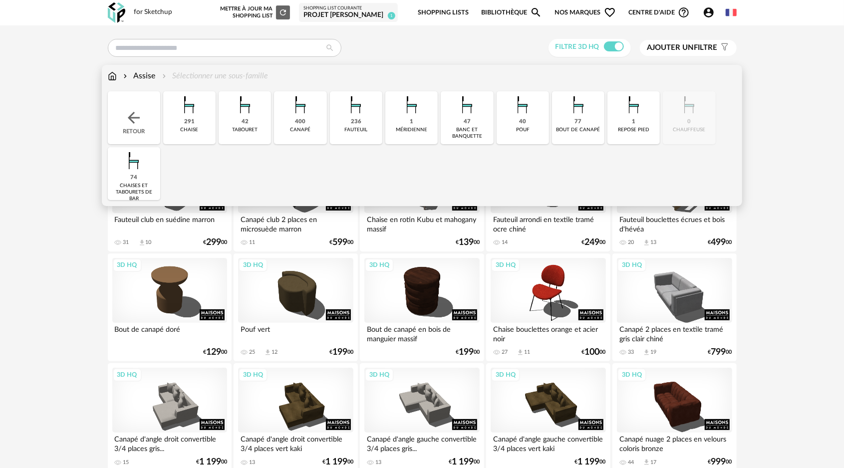
click at [365, 119] on div "236 [GEOGRAPHIC_DATA]" at bounding box center [356, 117] width 52 height 53
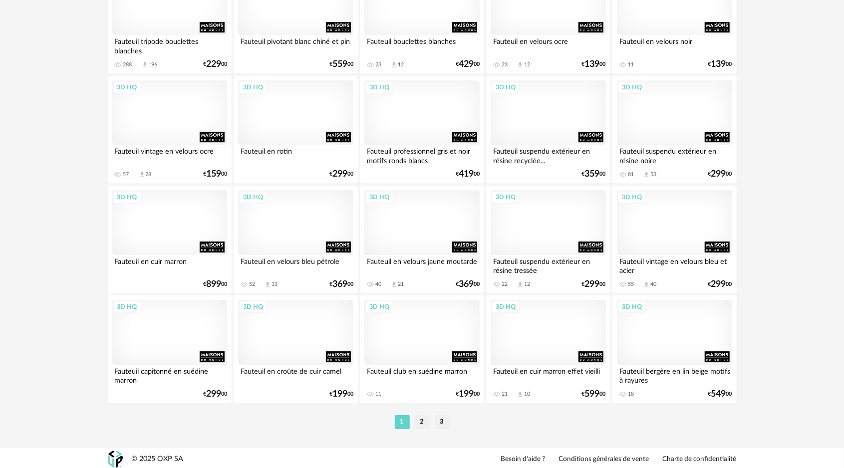
scroll to position [1937, 0]
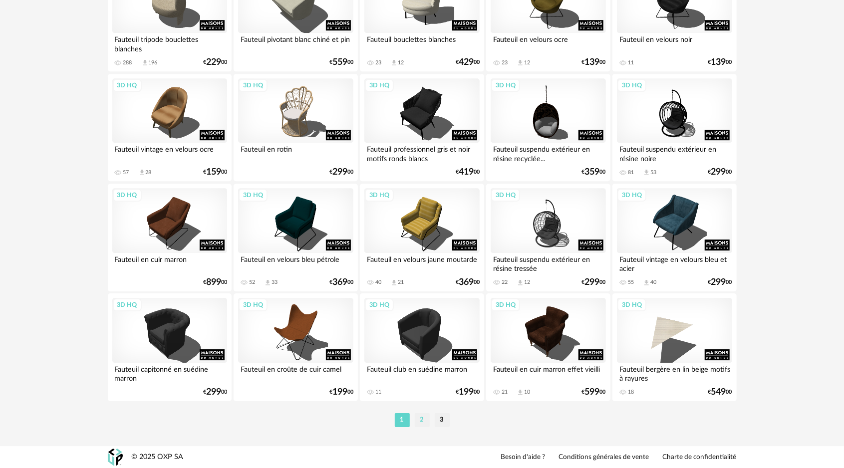
click at [423, 419] on li "2" at bounding box center [422, 420] width 15 height 14
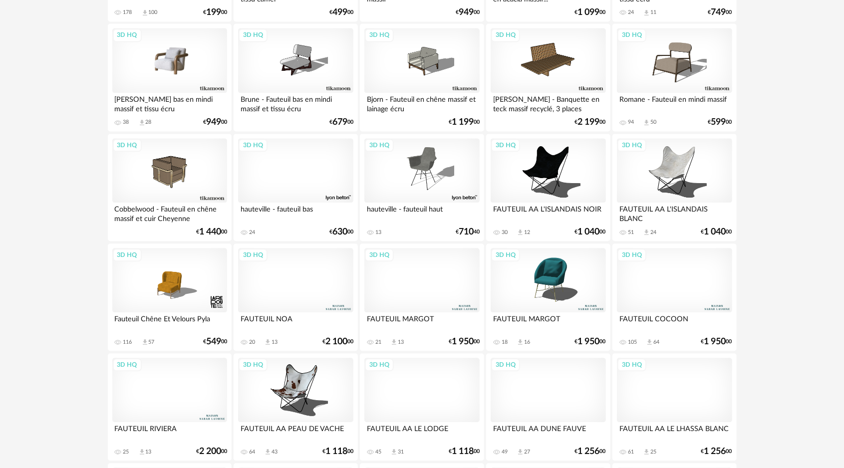
scroll to position [1238, 0]
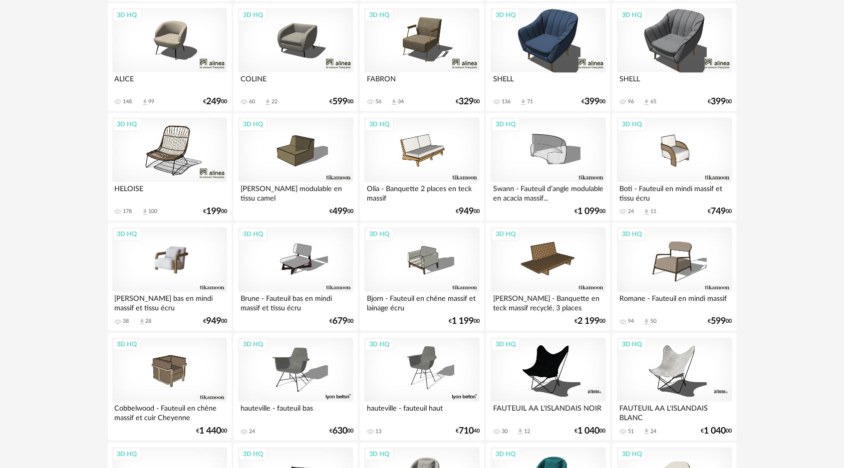
click at [171, 268] on div "3D HQ" at bounding box center [169, 260] width 115 height 65
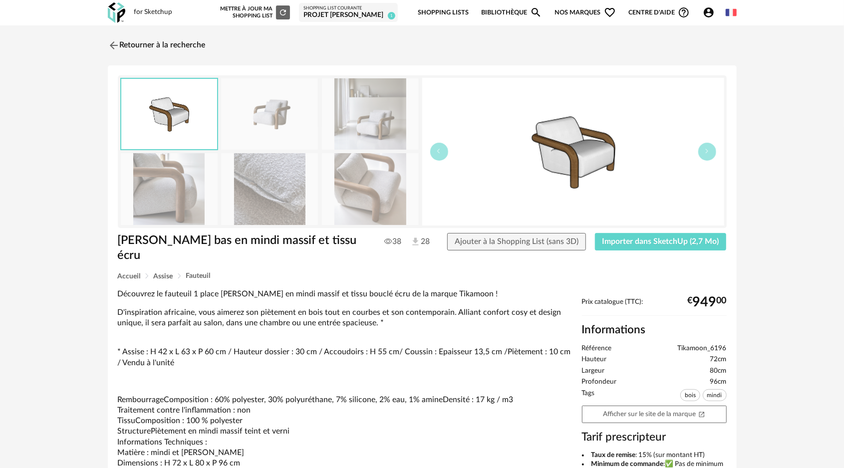
click at [375, 129] on img at bounding box center [370, 113] width 97 height 71
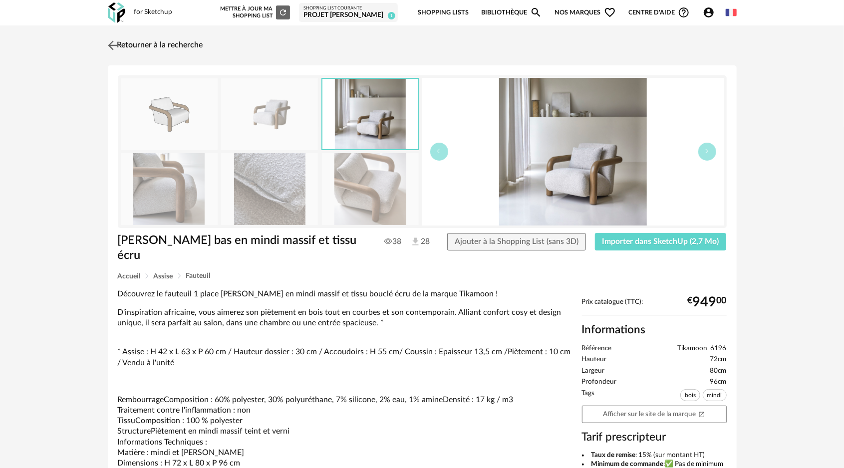
click at [117, 48] on img at bounding box center [112, 45] width 14 height 14
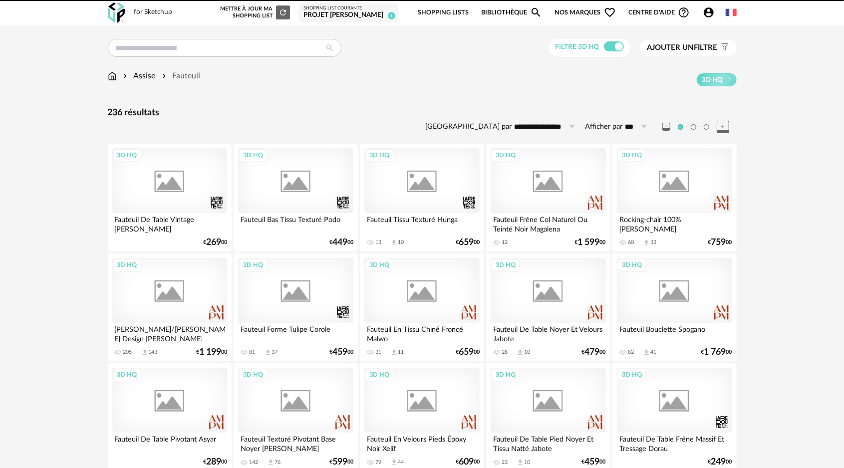
scroll to position [1238, 0]
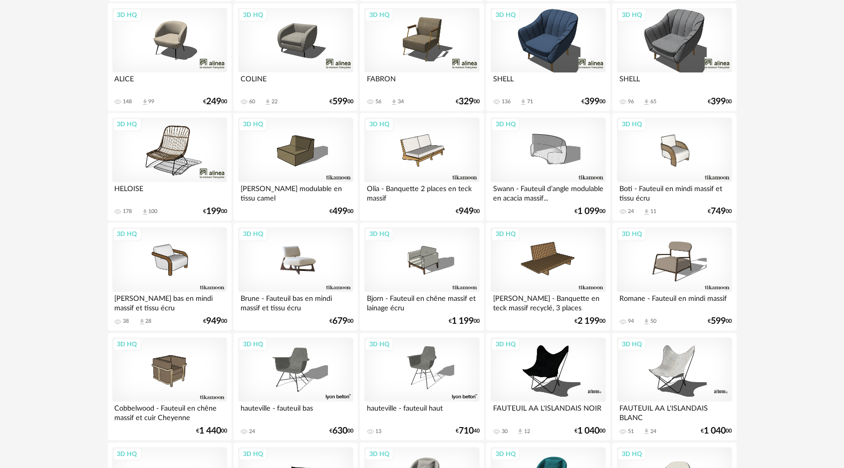
click at [307, 264] on div "3D HQ" at bounding box center [295, 260] width 115 height 65
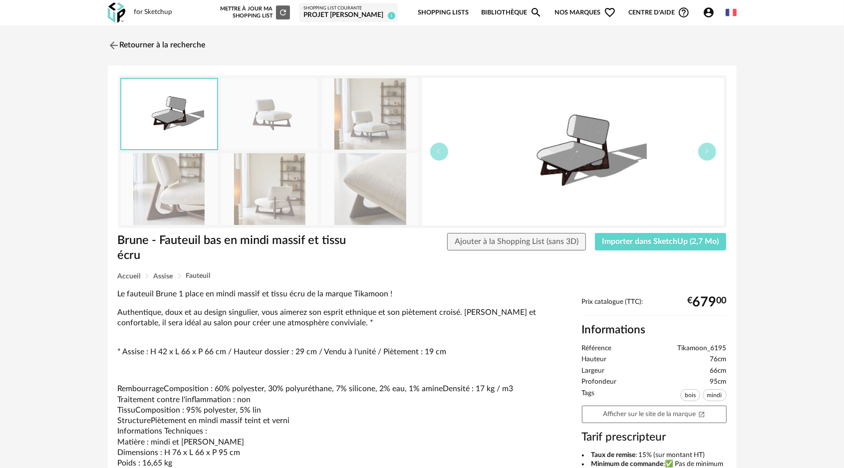
click at [286, 124] on img at bounding box center [269, 113] width 97 height 71
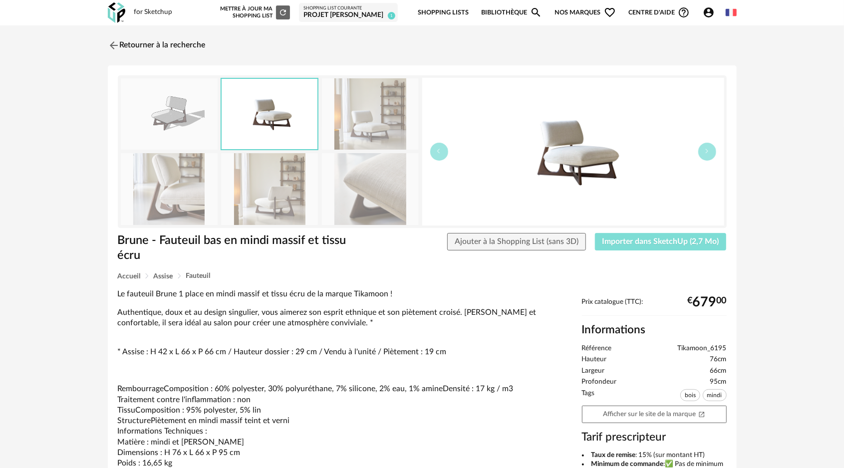
click at [658, 238] on span "Importer dans SketchUp (2,7 Mo)" at bounding box center [660, 242] width 117 height 8
click at [114, 44] on img at bounding box center [112, 45] width 14 height 14
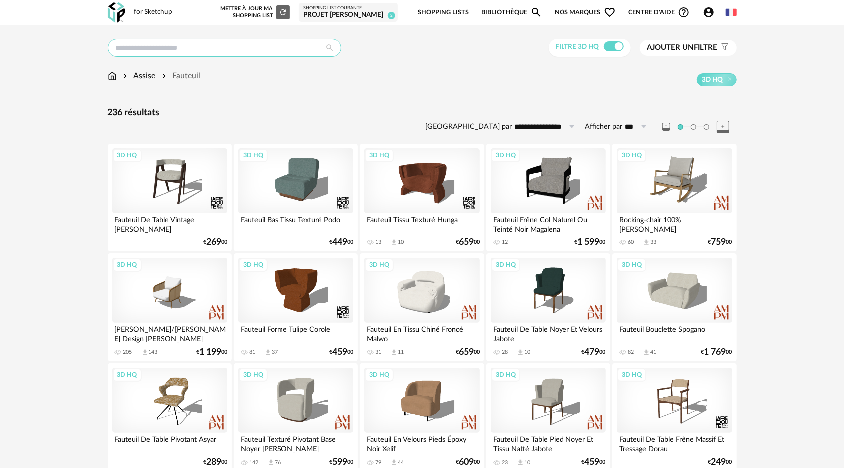
click at [155, 47] on input "text" at bounding box center [225, 48] width 234 height 18
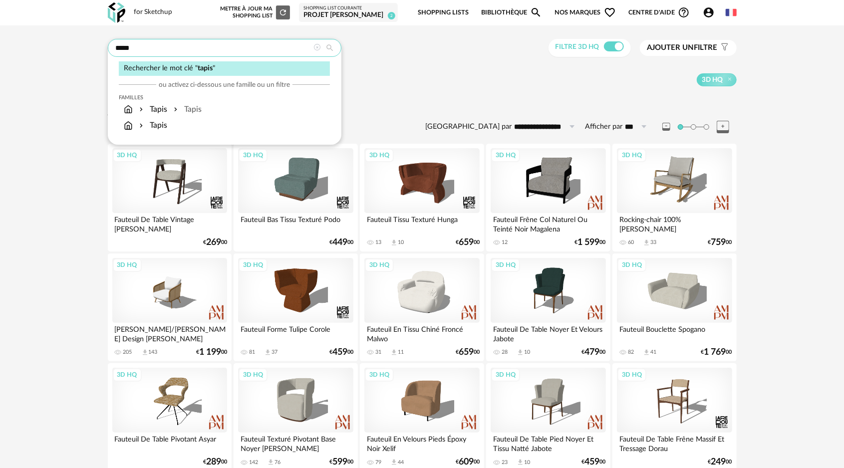
type input "*****"
type input "**********"
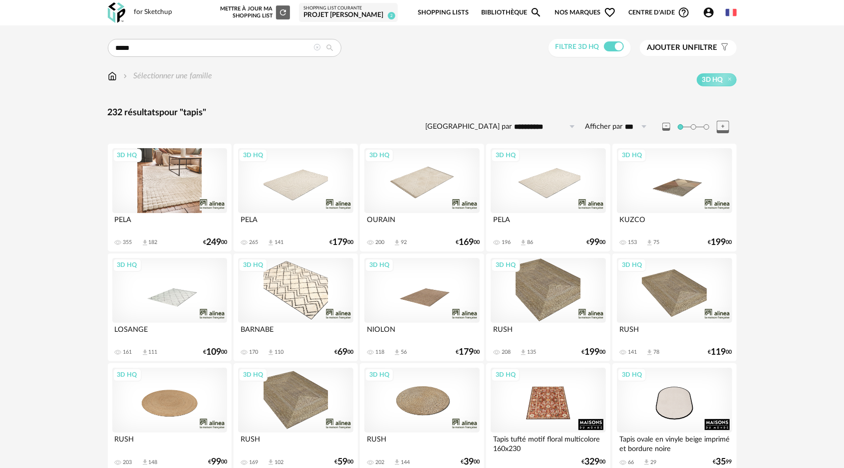
click at [169, 191] on div "3D HQ" at bounding box center [169, 180] width 115 height 65
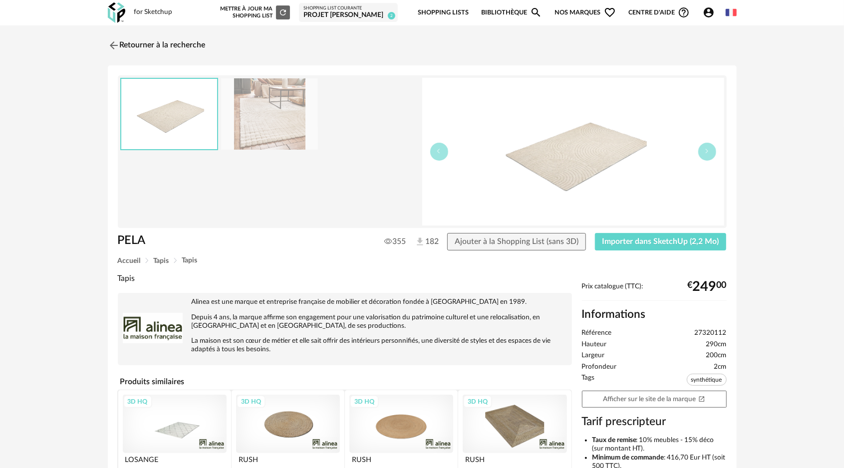
click at [286, 125] on img at bounding box center [269, 113] width 97 height 71
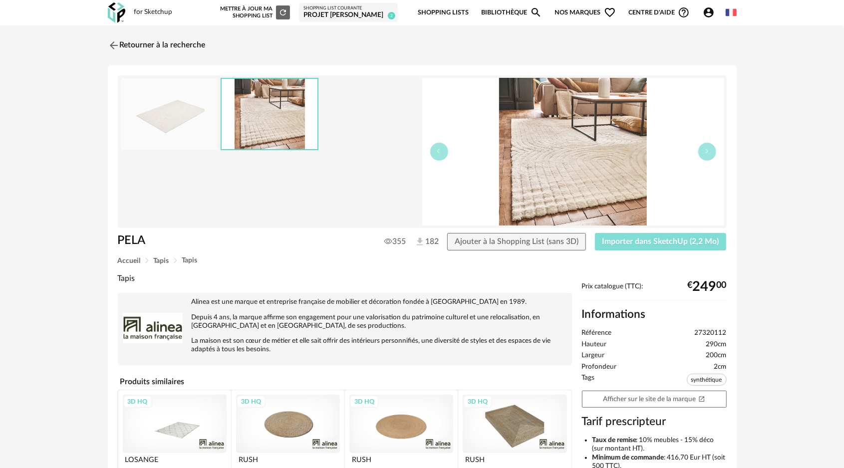
click at [624, 240] on span "Importer dans SketchUp (2,2 Mo)" at bounding box center [660, 242] width 117 height 8
click at [111, 44] on img at bounding box center [112, 45] width 14 height 14
